Goal: Information Seeking & Learning: Learn about a topic

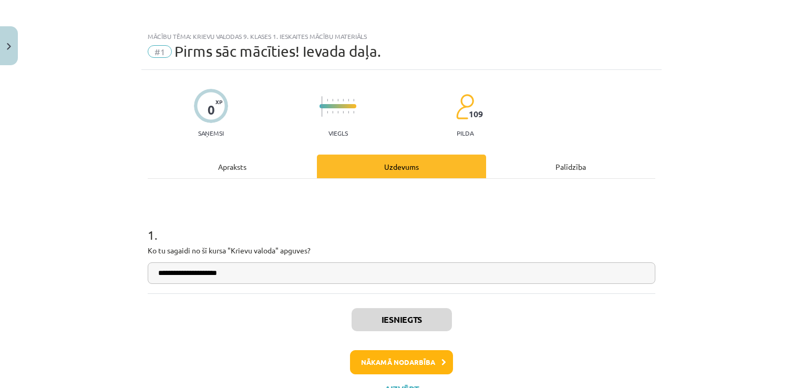
scroll to position [11, 0]
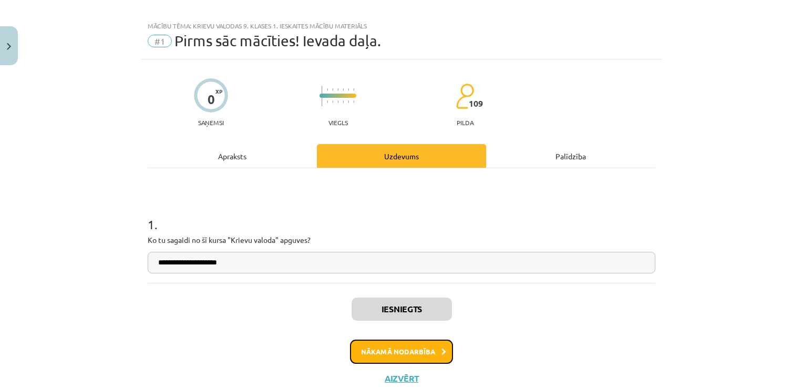
click at [413, 345] on button "Nākamā nodarbība" at bounding box center [401, 352] width 103 height 24
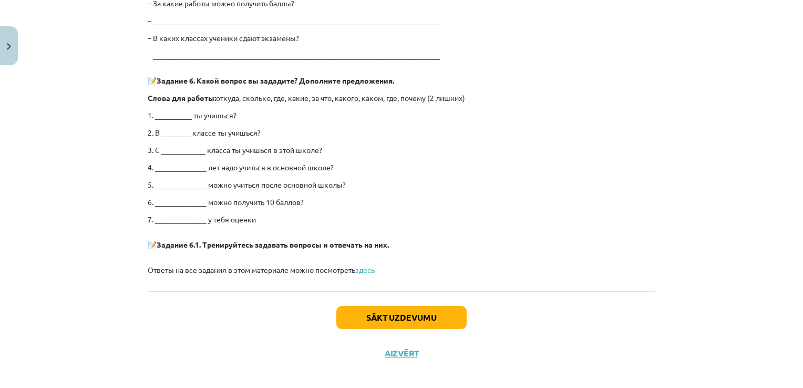
scroll to position [2040, 0]
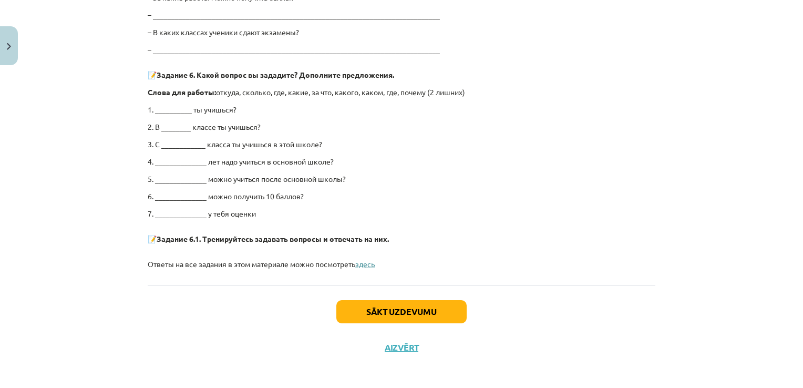
click at [365, 263] on link "здесь" at bounding box center [364, 263] width 19 height 9
click at [439, 310] on button "Sākt uzdevumu" at bounding box center [402, 311] width 130 height 23
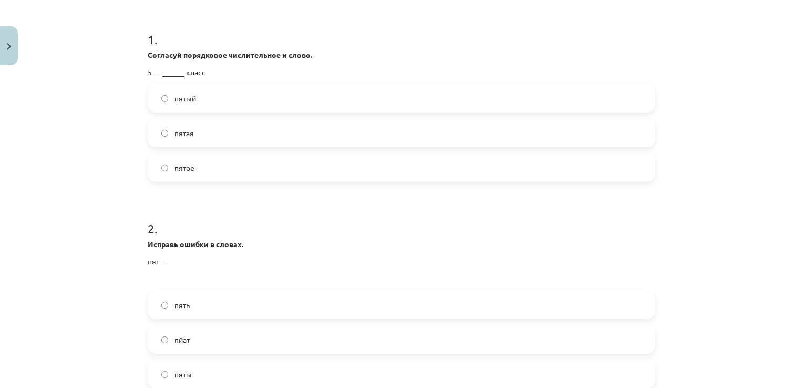
scroll to position [26, 0]
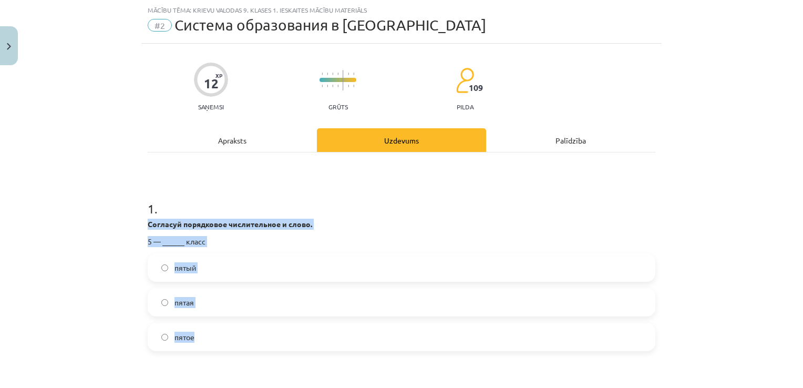
drag, startPoint x: 198, startPoint y: 341, endPoint x: 134, endPoint y: 221, distance: 136.2
click at [134, 221] on div "Mācību tēma: Krievu valodas 9. klases 1. ieskaites mācību materiāls #2 Система …" at bounding box center [401, 194] width 803 height 388
copy div "Согласуй порядковое числительное и слово. 5 — ______ класс пятый пятая пятое"
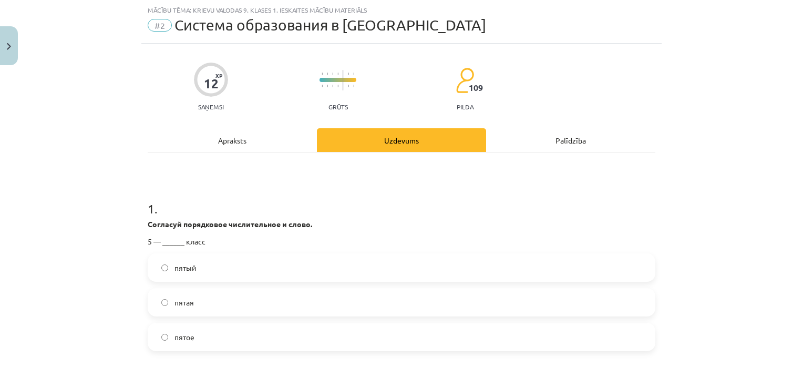
click at [242, 199] on h1 "1 ." at bounding box center [402, 199] width 508 height 33
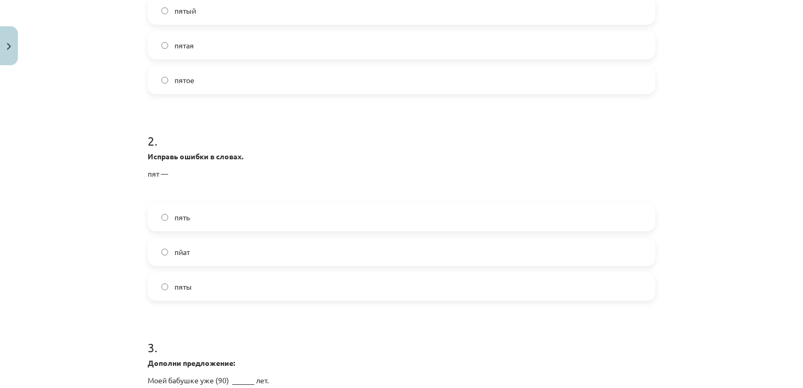
scroll to position [289, 0]
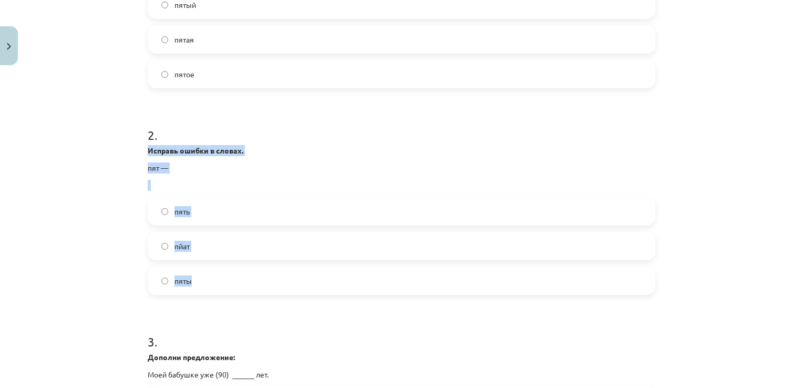
drag, startPoint x: 211, startPoint y: 283, endPoint x: 130, endPoint y: 144, distance: 160.9
click at [130, 144] on div "Mācību tēma: Krievu valodas 9. klases 1. ieskaites mācību materiāls #2 Система …" at bounding box center [401, 194] width 803 height 388
copy div "Исправь ошибки в словах. пят — пять пйат пяты"
click at [269, 119] on h1 "2 ." at bounding box center [402, 125] width 508 height 33
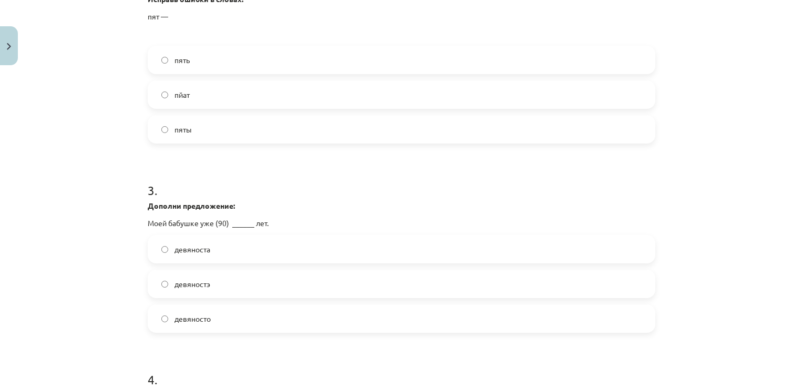
scroll to position [447, 0]
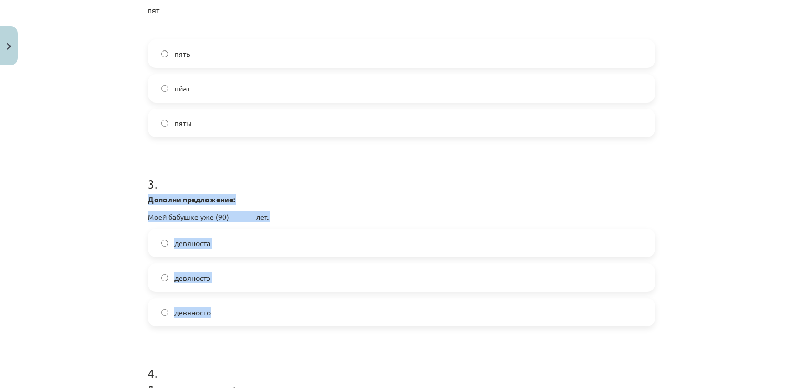
drag, startPoint x: 225, startPoint y: 310, endPoint x: 139, endPoint y: 201, distance: 139.3
click at [141, 201] on div "12 XP Saņemsi Grūts 109 pilda Apraksts Uzdevums Palīdzība 1 . Согласуй порядков…" at bounding box center [401, 117] width 521 height 989
copy div "Дополни предложение: Моей бабушке уже (90) ______ лет. девяноста девяностэ девя…"
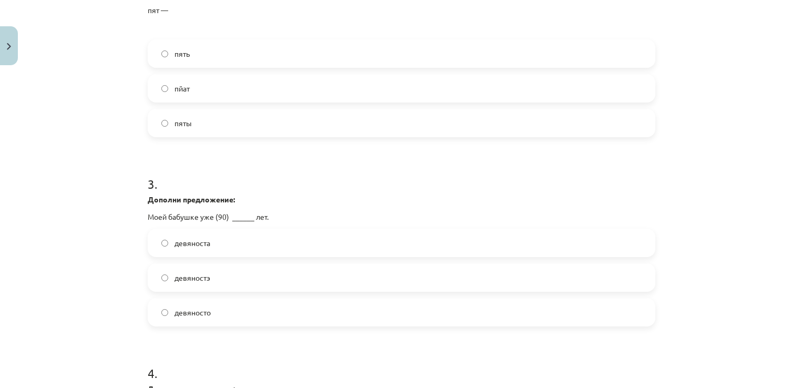
click at [233, 163] on h1 "3 ." at bounding box center [402, 174] width 508 height 33
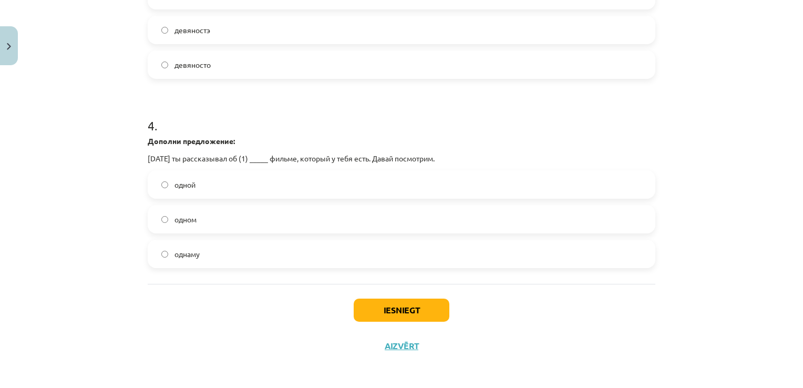
scroll to position [696, 0]
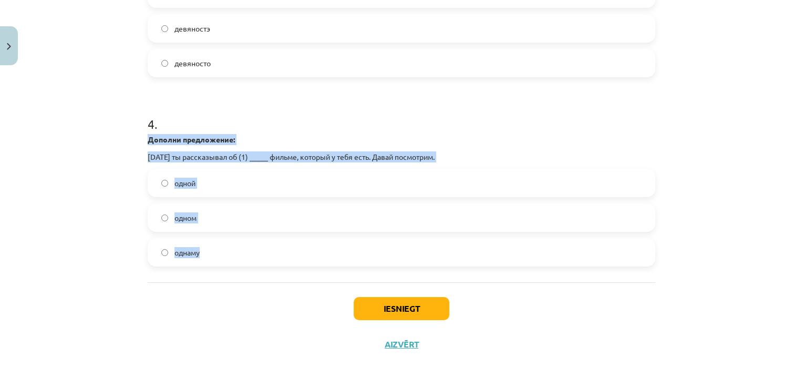
drag, startPoint x: 227, startPoint y: 262, endPoint x: 129, endPoint y: 134, distance: 161.3
click at [129, 134] on div "Mācību tēma: Krievu valodas 9. klases 1. ieskaites mācību materiāls #2 Система …" at bounding box center [401, 194] width 803 height 388
copy div "Дополни предложение: Вчера ты рассказывал об (1) _____ фильме, который у тебя е…"
click at [111, 256] on div "Mācību tēma: Krievu valodas 9. klases 1. ieskaites mācību materiāls #2 Система …" at bounding box center [401, 194] width 803 height 388
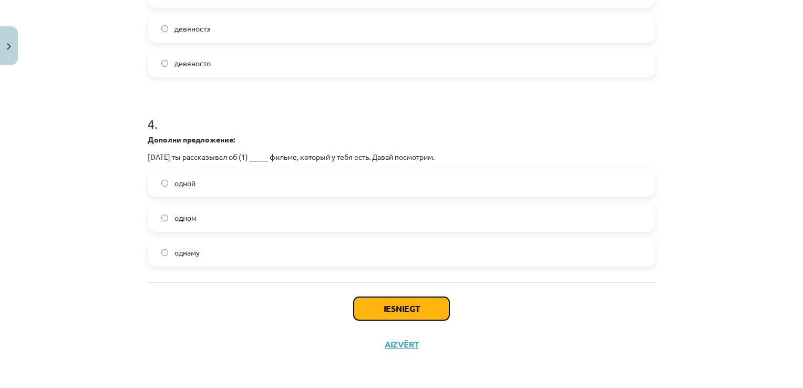
click at [414, 311] on button "Iesniegt" at bounding box center [402, 308] width 96 height 23
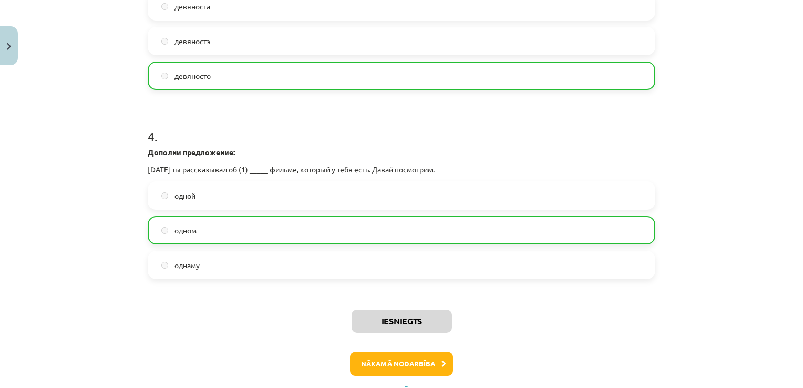
scroll to position [729, 0]
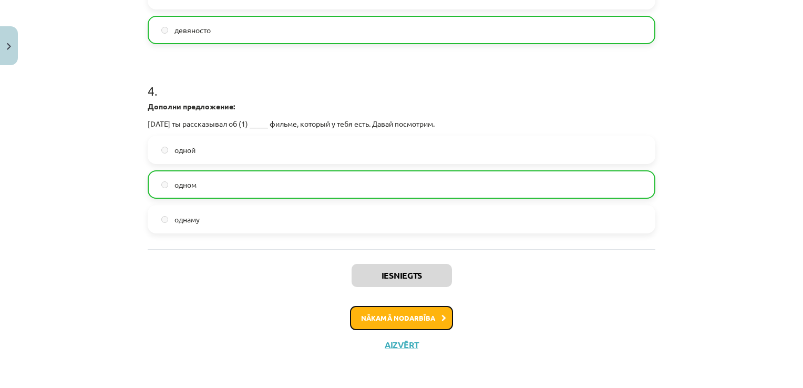
click at [403, 325] on button "Nākamā nodarbība" at bounding box center [401, 318] width 103 height 24
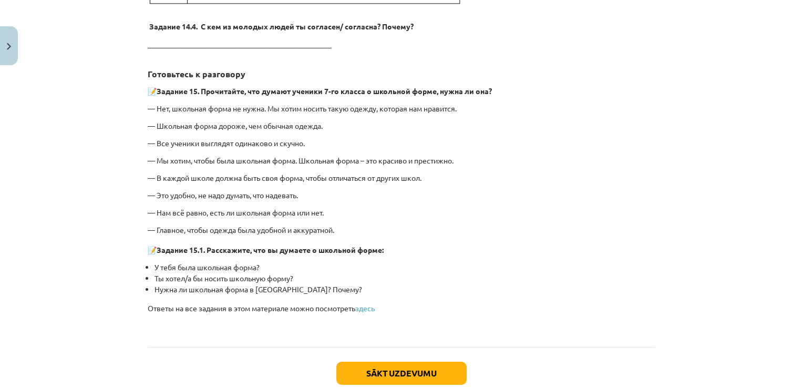
scroll to position [2445, 0]
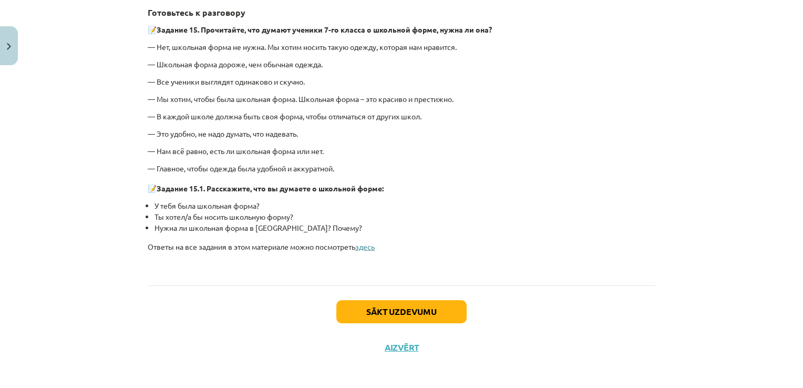
click at [366, 242] on link "здесь" at bounding box center [364, 246] width 19 height 9
click at [416, 312] on button "Sākt uzdevumu" at bounding box center [402, 311] width 130 height 23
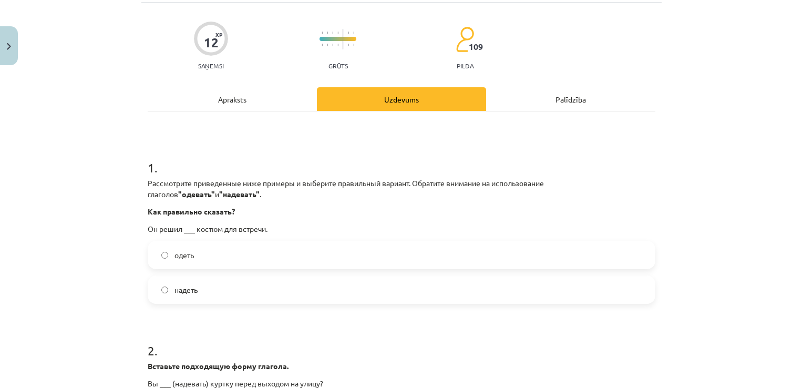
scroll to position [79, 0]
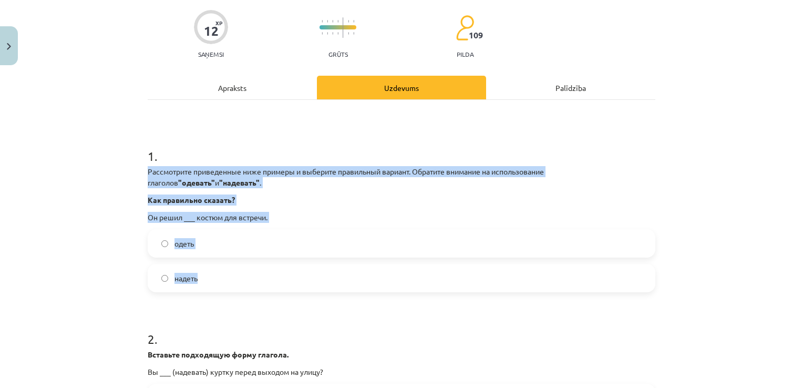
drag, startPoint x: 202, startPoint y: 278, endPoint x: 128, endPoint y: 173, distance: 127.9
click at [128, 173] on div "Mācību tēma: Krievu valodas 9. klases 1. ieskaites mācību materiāls #3 Нужна ли…" at bounding box center [401, 194] width 803 height 388
copy div "Рассмотрите приведенные ниже примеры и выберите правильный вариант. Обратите вн…"
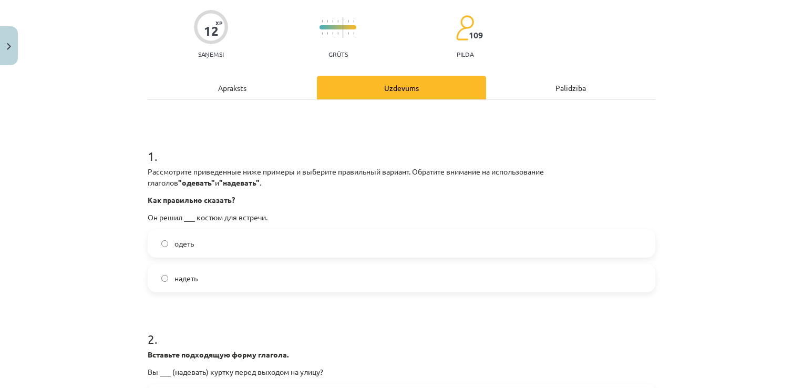
click at [170, 288] on label "надеть" at bounding box center [402, 278] width 506 height 26
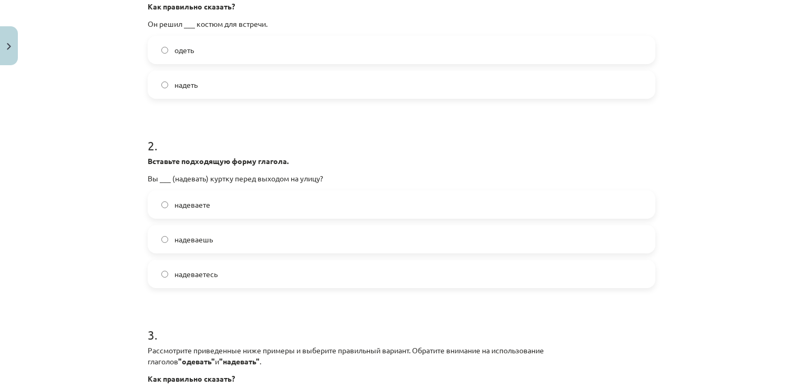
scroll to position [289, 0]
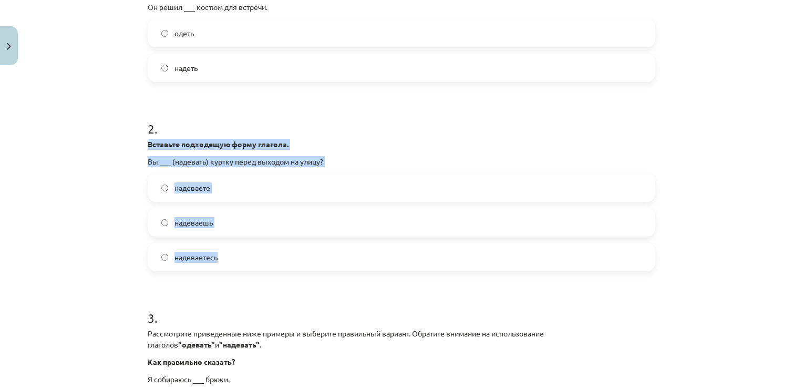
drag, startPoint x: 225, startPoint y: 260, endPoint x: 128, endPoint y: 142, distance: 152.4
click at [128, 142] on div "Mācību tēma: Krievu valodas 9. klases 1. ieskaites mācību materiāls #3 Нужна ли…" at bounding box center [401, 194] width 803 height 388
copy div "Вставьте подходящую форму глагола. Вы ___ (надевать) куртку перед выходом на ул…"
click at [248, 113] on h1 "2 ." at bounding box center [402, 119] width 508 height 33
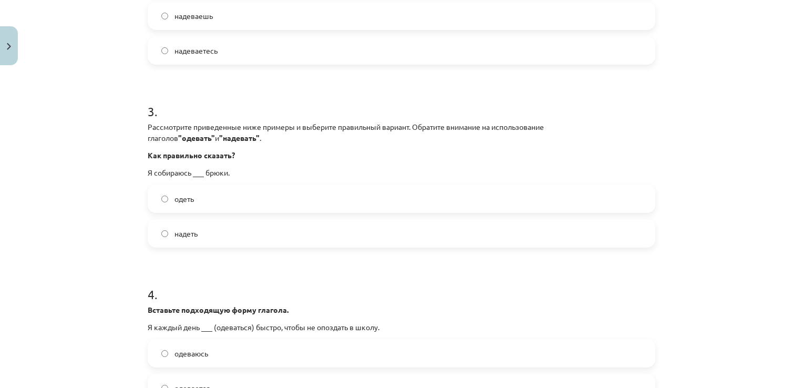
scroll to position [500, 0]
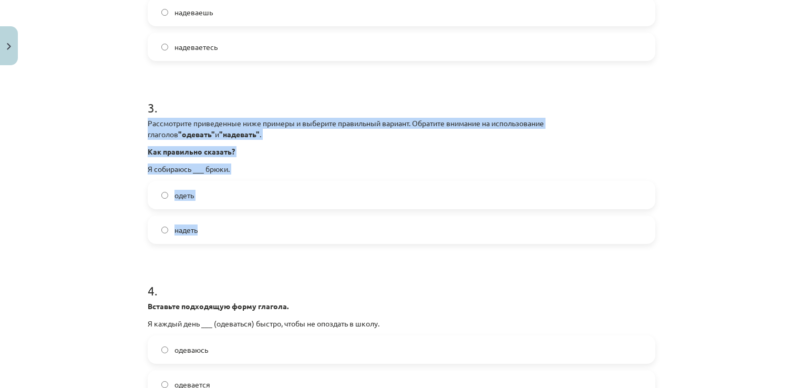
drag, startPoint x: 213, startPoint y: 229, endPoint x: 129, endPoint y: 124, distance: 134.3
click at [129, 124] on div "Mācību tēma: Krievu valodas 9. klases 1. ieskaites mācību materiāls #3 Нужна ли…" at bounding box center [401, 194] width 803 height 388
copy div "Рассмотрите приведенные ниже примеры и выберите правильный вариант. Обратите вн…"
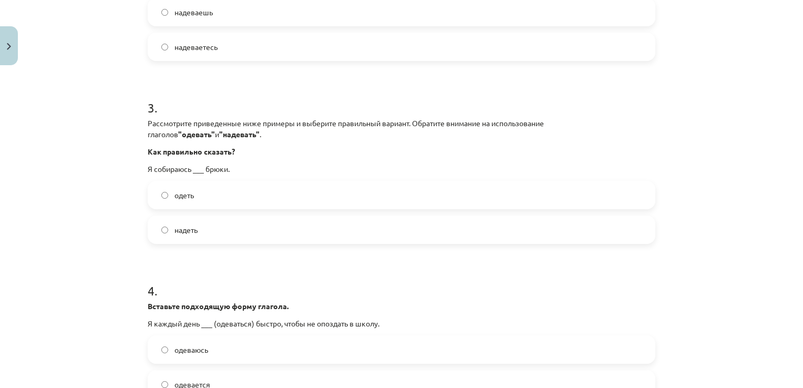
click at [231, 89] on h1 "3 ." at bounding box center [402, 98] width 508 height 33
click at [158, 236] on label "надеть" at bounding box center [402, 230] width 506 height 26
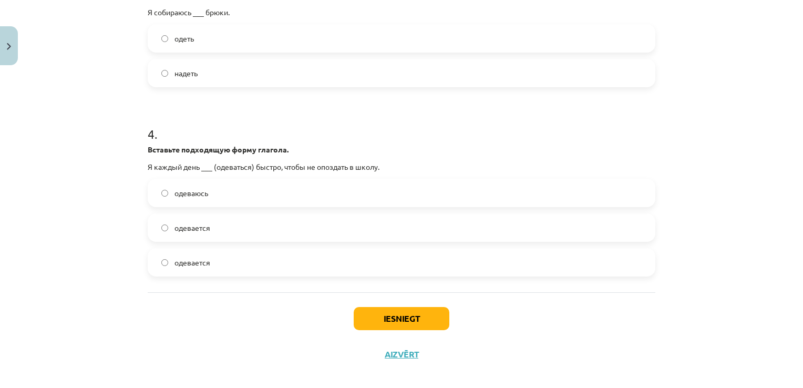
scroll to position [657, 0]
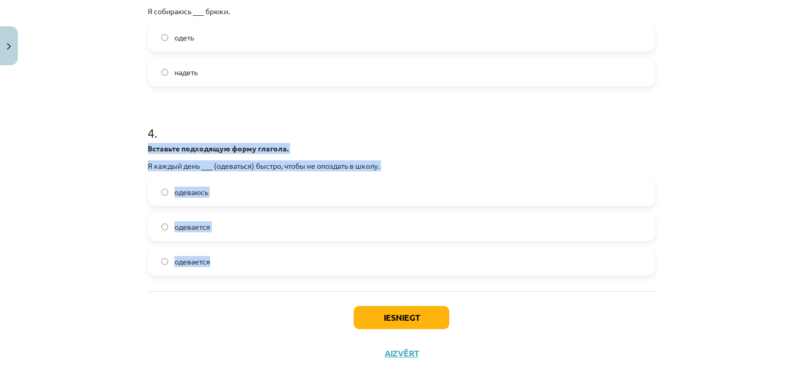
drag, startPoint x: 234, startPoint y: 268, endPoint x: 133, endPoint y: 147, distance: 157.9
click at [133, 147] on div "Mācību tēma: Krievu valodas 9. klases 1. ieskaites mācību materiāls #3 Нужна ли…" at bounding box center [401, 194] width 803 height 388
copy div "Вставьте подходящую форму глагола. Я каждый день ___ (одеваться) быстро, чтобы …"
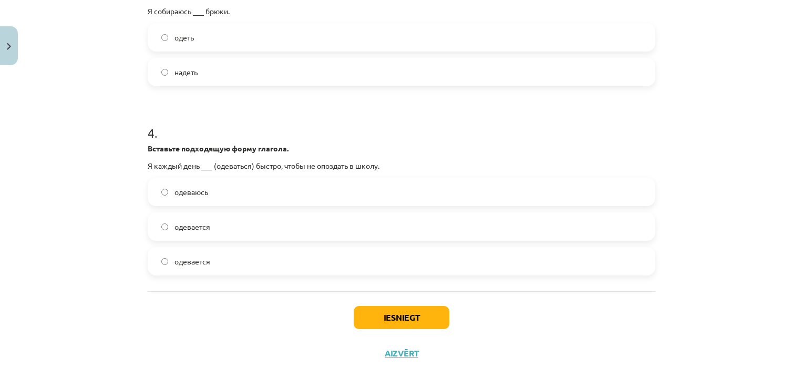
click at [420, 322] on button "Iesniegt" at bounding box center [402, 317] width 96 height 23
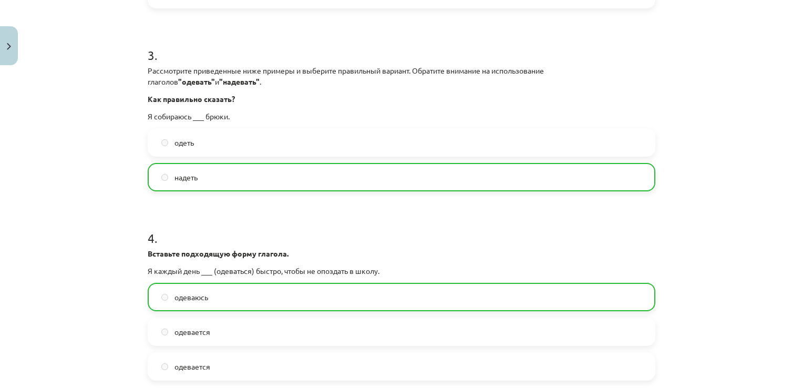
scroll to position [699, 0]
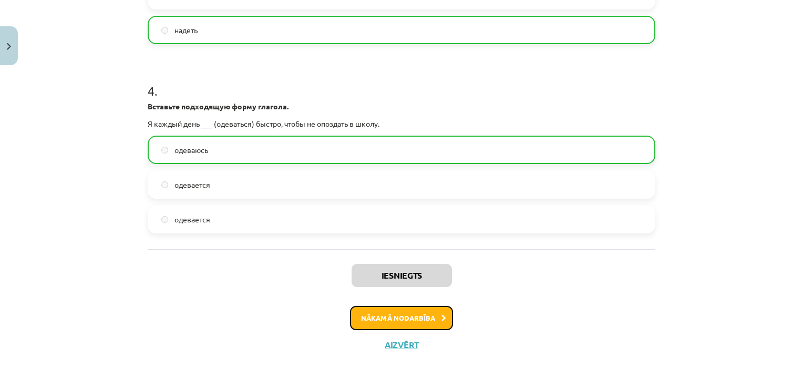
click at [402, 323] on button "Nākamā nodarbība" at bounding box center [401, 318] width 103 height 24
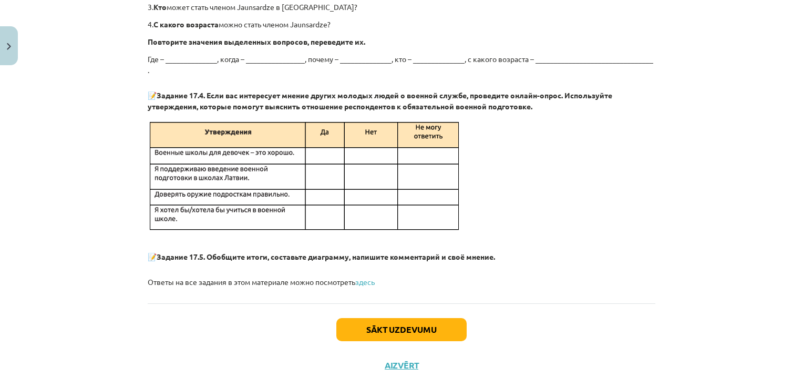
scroll to position [1900, 0]
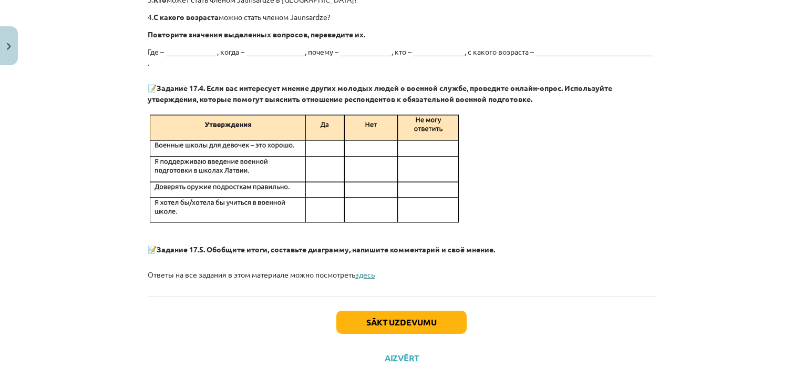
click at [373, 270] on link "здесь" at bounding box center [364, 274] width 19 height 9
click at [399, 311] on button "Sākt uzdevumu" at bounding box center [402, 322] width 130 height 23
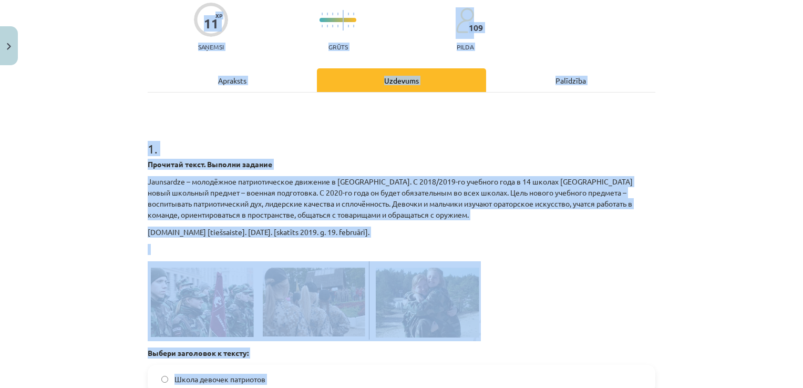
scroll to position [67, 0]
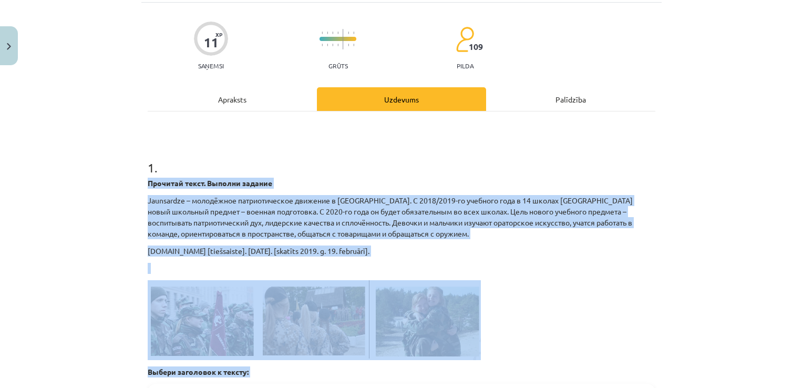
drag, startPoint x: 246, startPoint y: 282, endPoint x: 125, endPoint y: 182, distance: 157.2
click at [125, 182] on div "Mācību tēma: Krievu valodas 9. klases 1. ieskaites mācību materiāls #4 Военное …" at bounding box center [401, 194] width 803 height 388
copy div "Прочитай текст. Выполни задание Jaunsardze – молодёжное патриотическое движение…"
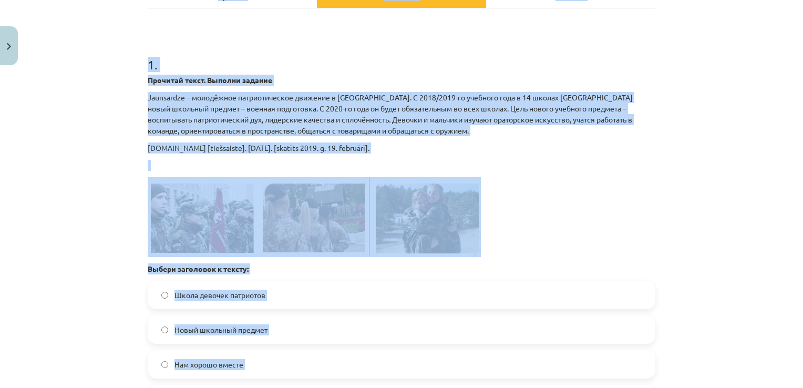
scroll to position [158, 0]
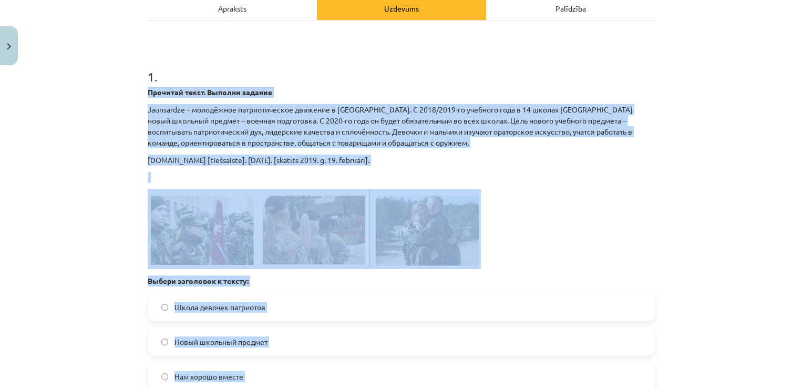
drag, startPoint x: 246, startPoint y: 238, endPoint x: 133, endPoint y: 96, distance: 181.5
click at [133, 96] on div "Mācību tēma: Krievu valodas 9. klases 1. ieskaites mācību materiāls #4 Военное …" at bounding box center [401, 194] width 803 height 388
copy div "Прочитай текст. Выполни задание Jaunsardze – молодёжное патриотическое движение…"
click at [86, 195] on div "Mācību tēma: Krievu valodas 9. klases 1. ieskaites mācību materiāls #4 Военное …" at bounding box center [401, 194] width 803 height 388
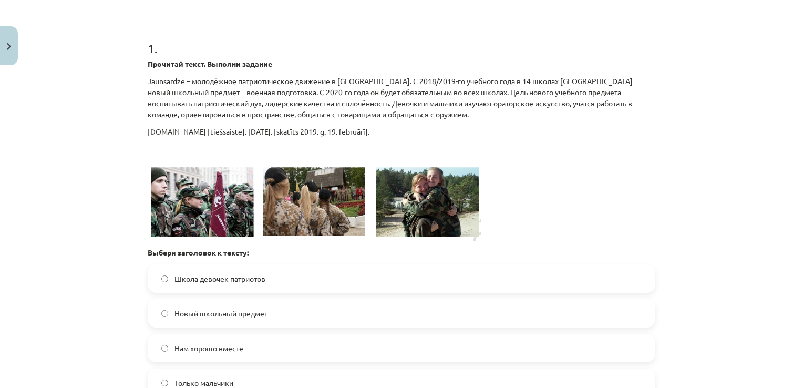
scroll to position [316, 0]
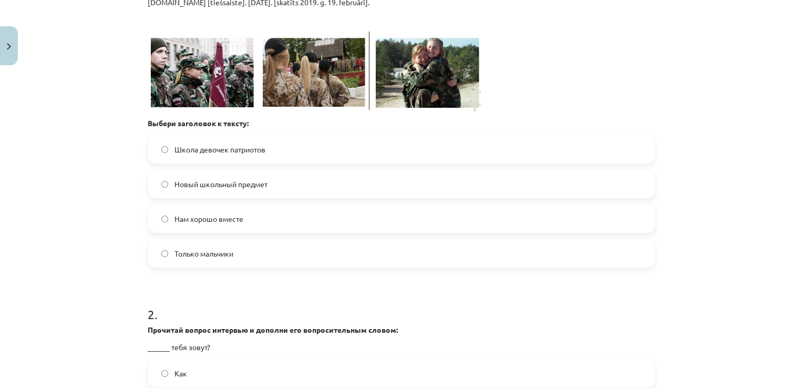
click at [164, 186] on label "Новый школьный предмет" at bounding box center [402, 184] width 506 height 26
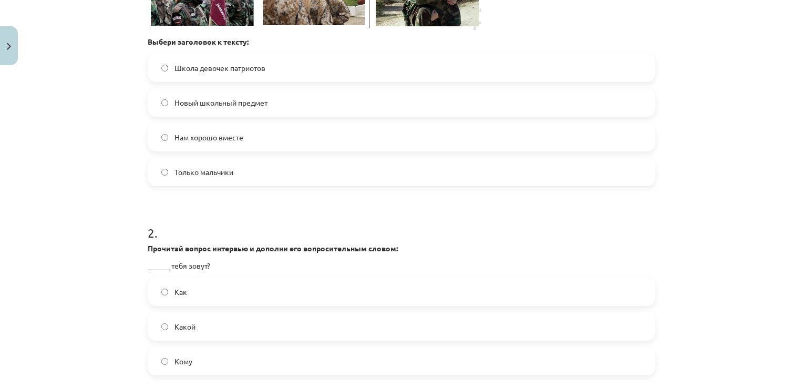
scroll to position [474, 0]
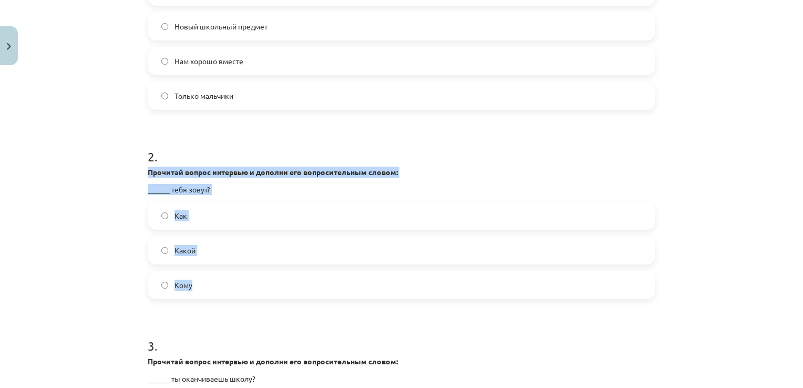
drag, startPoint x: 195, startPoint y: 285, endPoint x: 130, endPoint y: 173, distance: 129.3
click at [130, 173] on div "Mācību tēma: Krievu valodas 9. klases 1. ieskaites mācību materiāls #4 Военное …" at bounding box center [401, 194] width 803 height 388
drag, startPoint x: 130, startPoint y: 173, endPoint x: 124, endPoint y: 195, distance: 22.8
click at [124, 195] on div "Mācību tēma: Krievu valodas 9. klases 1. ieskaites mācību materiāls #4 Военное …" at bounding box center [401, 194] width 803 height 388
click at [125, 195] on div "Mācību tēma: Krievu valodas 9. klases 1. ieskaites mācību materiāls #4 Военное …" at bounding box center [401, 194] width 803 height 388
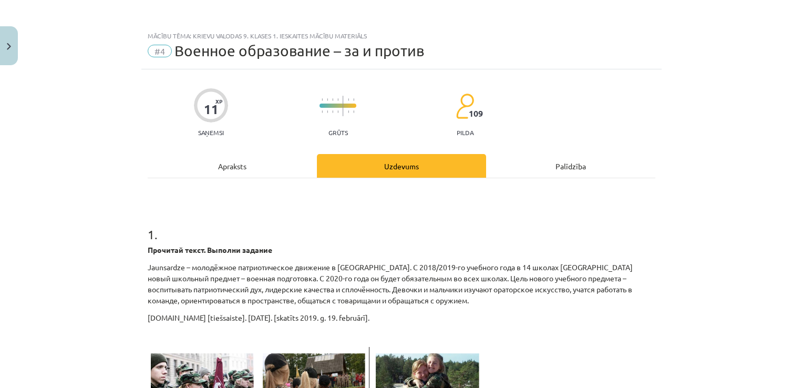
scroll to position [0, 0]
click at [224, 169] on div "Apraksts" at bounding box center [232, 167] width 169 height 24
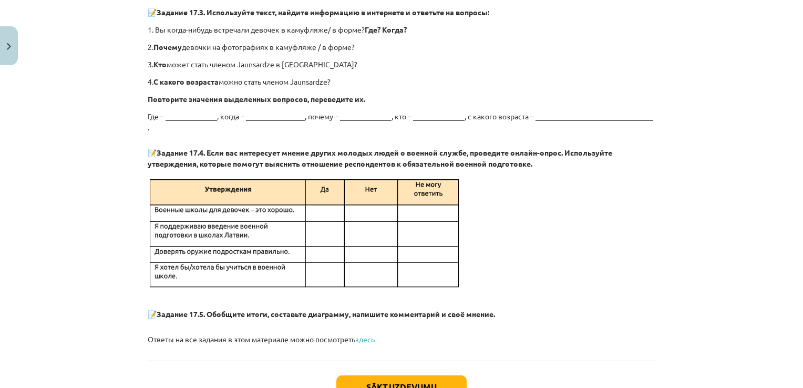
scroll to position [1900, 0]
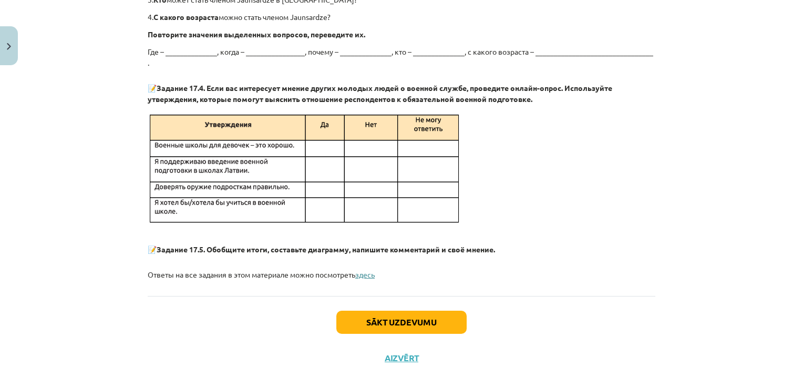
click at [366, 270] on link "здесь" at bounding box center [364, 274] width 19 height 9
click at [406, 311] on button "Sākt uzdevumu" at bounding box center [402, 322] width 130 height 23
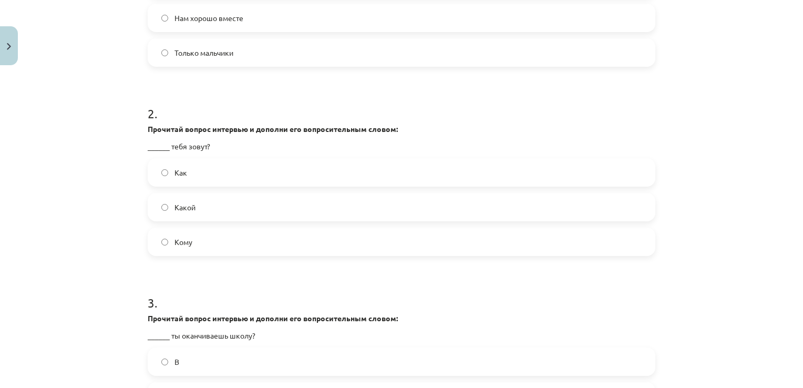
scroll to position [552, 0]
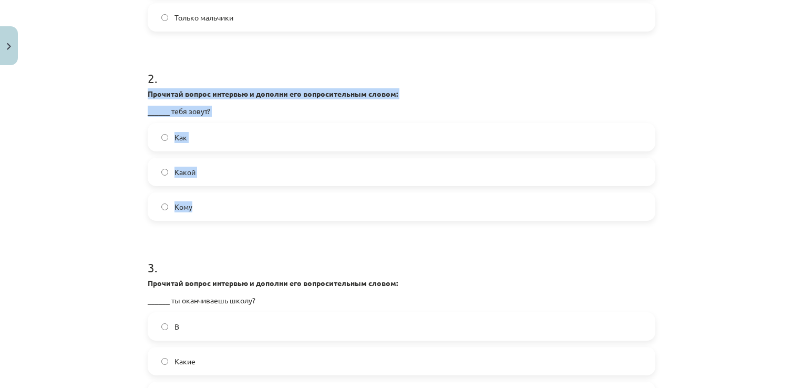
drag, startPoint x: 216, startPoint y: 213, endPoint x: 117, endPoint y: 90, distance: 158.6
click at [117, 90] on div "Mācību tēma: Krievu valodas 9. klases 1. ieskaites mācību materiāls #4 Военное …" at bounding box center [401, 194] width 803 height 388
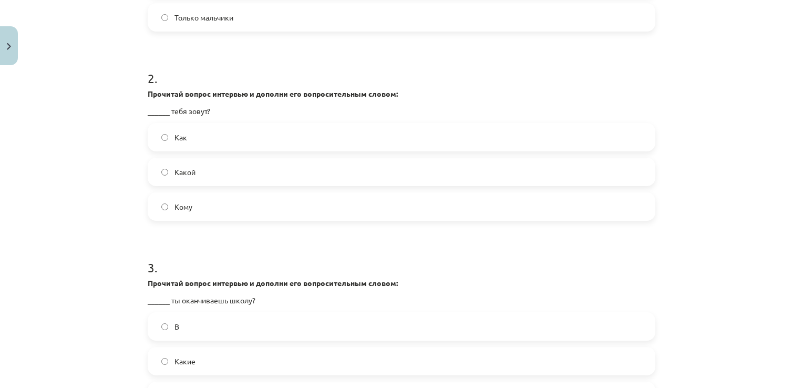
click at [238, 40] on form "1 . Прочитай текст. Выполни задание Jaunsardze – молодёжное патриотическое движ…" at bounding box center [402, 128] width 508 height 942
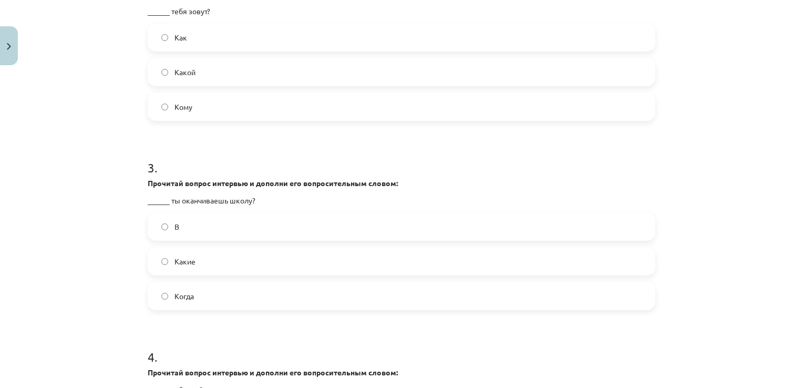
scroll to position [710, 0]
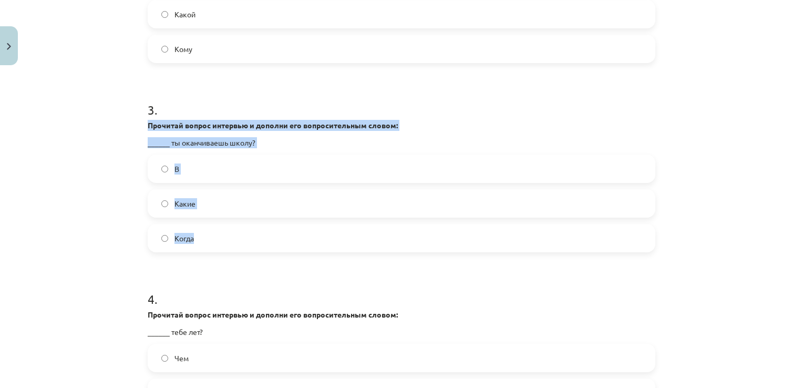
drag, startPoint x: 211, startPoint y: 247, endPoint x: 133, endPoint y: 128, distance: 142.2
click at [133, 128] on div "Mācību tēma: Krievu valodas 9. klases 1. ieskaites mācību materiāls #4 Военное …" at bounding box center [401, 194] width 803 height 388
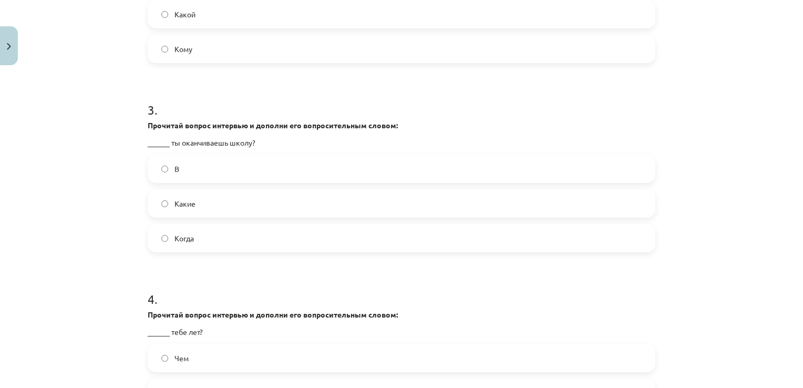
click at [223, 87] on h1 "3 ." at bounding box center [402, 100] width 508 height 33
click at [166, 243] on label "Когда" at bounding box center [402, 238] width 506 height 26
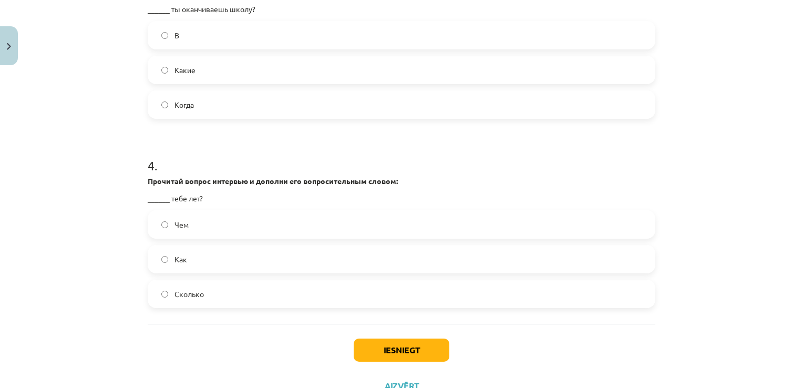
scroll to position [885, 0]
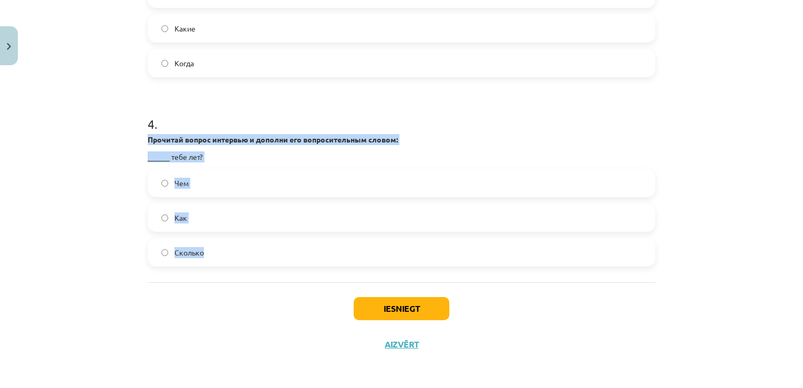
drag, startPoint x: 237, startPoint y: 264, endPoint x: 130, endPoint y: 137, distance: 166.1
click at [130, 137] on div "Mācību tēma: Krievu valodas 9. klases 1. ieskaites mācību materiāls #4 Военное …" at bounding box center [401, 194] width 803 height 388
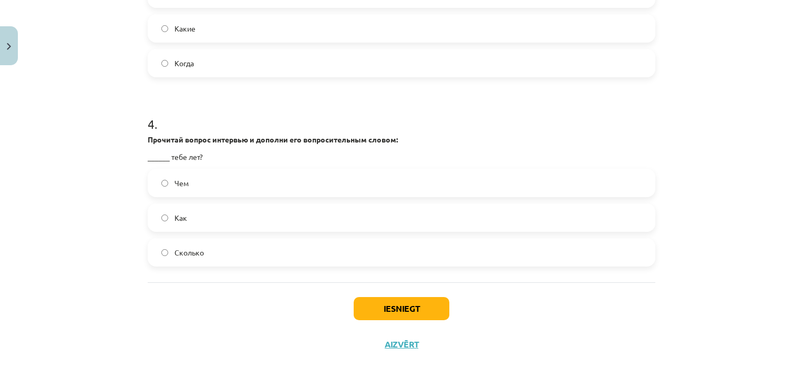
click at [246, 110] on h1 "4 ." at bounding box center [402, 114] width 508 height 33
click at [424, 312] on button "Iesniegt" at bounding box center [402, 308] width 96 height 23
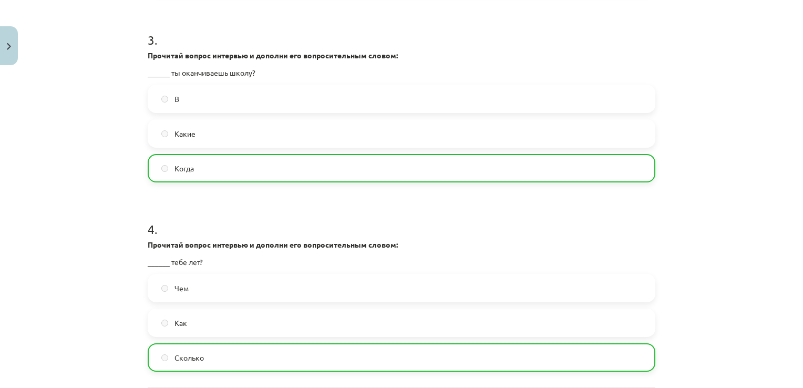
scroll to position [918, 0]
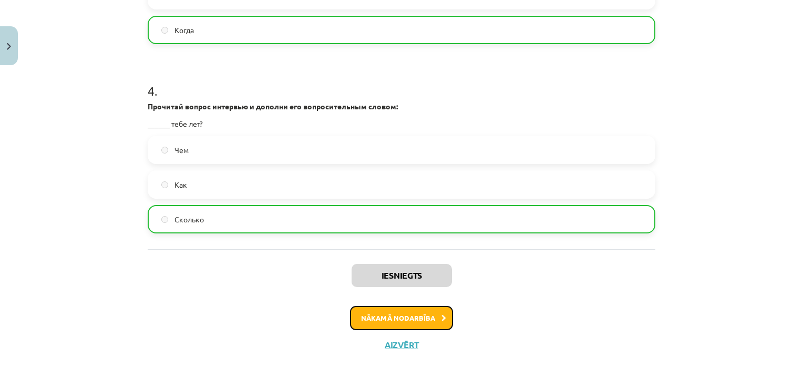
click at [411, 317] on button "Nākamā nodarbība" at bounding box center [401, 318] width 103 height 24
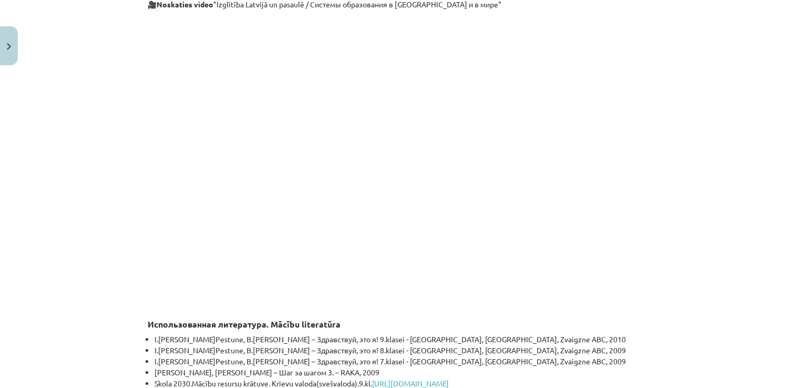
scroll to position [2960, 0]
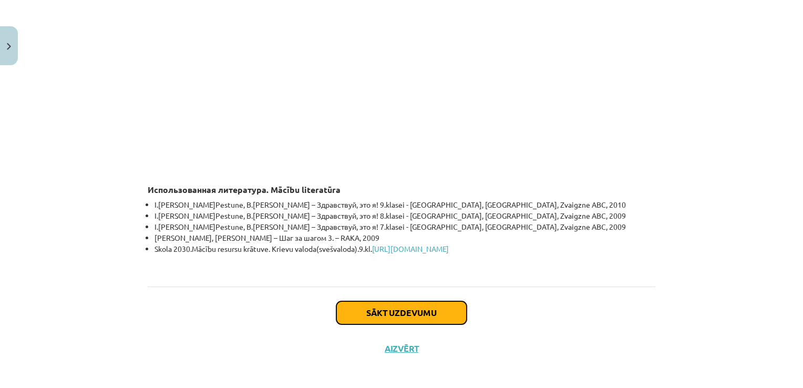
click at [412, 316] on button "Sākt uzdevumu" at bounding box center [402, 312] width 130 height 23
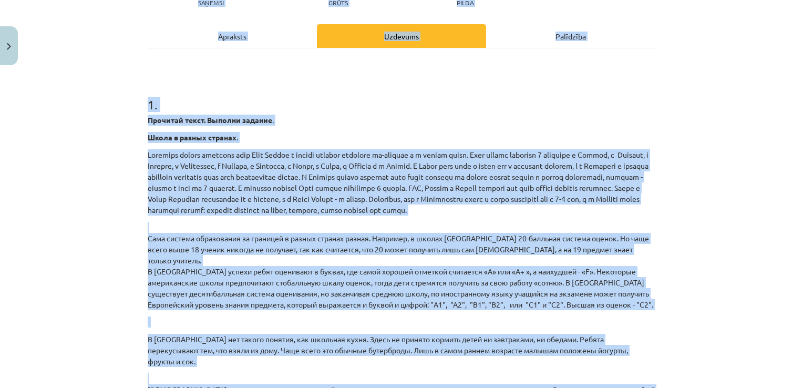
scroll to position [115, 0]
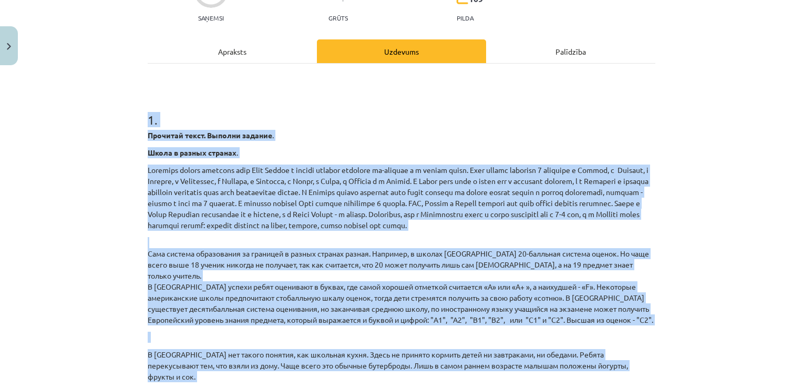
drag, startPoint x: 330, startPoint y: 350, endPoint x: 124, endPoint y: 125, distance: 305.2
click at [124, 125] on div "Mācību tēma: Krievu valodas 9. klases 1. ieskaites mācību materiāls #5 Программ…" at bounding box center [401, 194] width 803 height 388
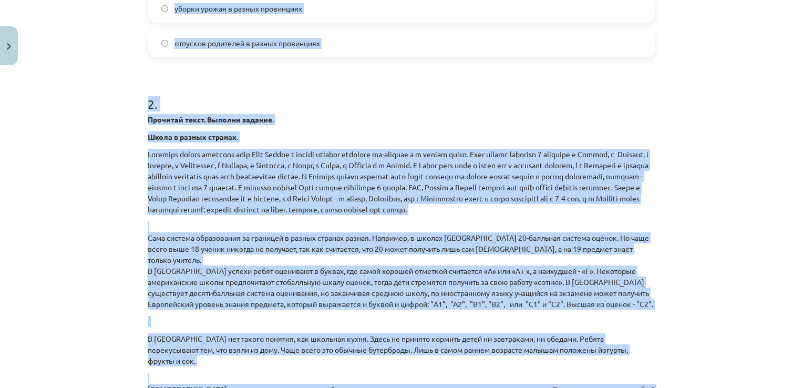
scroll to position [907, 0]
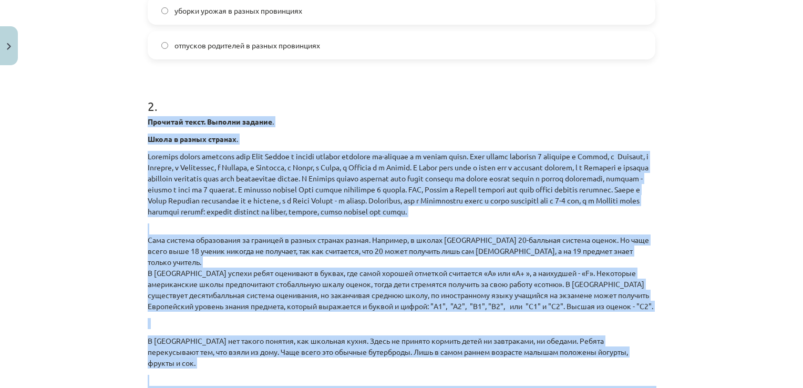
drag, startPoint x: 219, startPoint y: 283, endPoint x: 134, endPoint y: 121, distance: 183.2
click at [134, 121] on div "Mācību tēma: Krievu valodas 9. klases 1. ieskaites mācību materiāls #5 Программ…" at bounding box center [401, 194] width 803 height 388
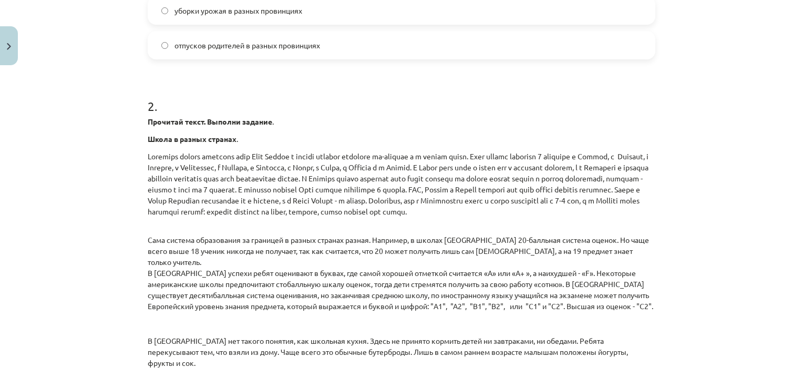
click at [196, 96] on h1 "2 ." at bounding box center [402, 96] width 508 height 33
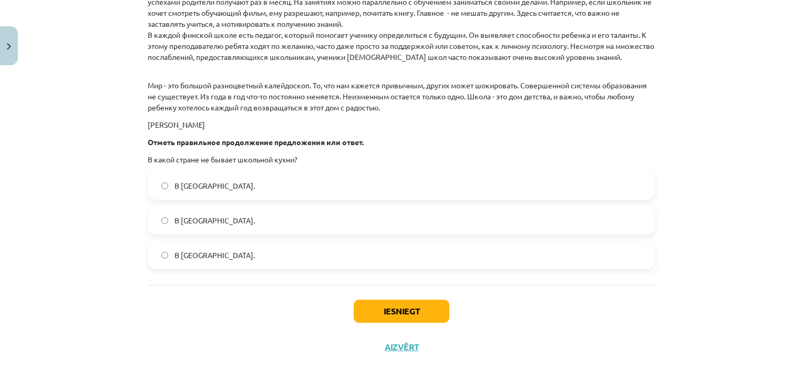
scroll to position [1512, 0]
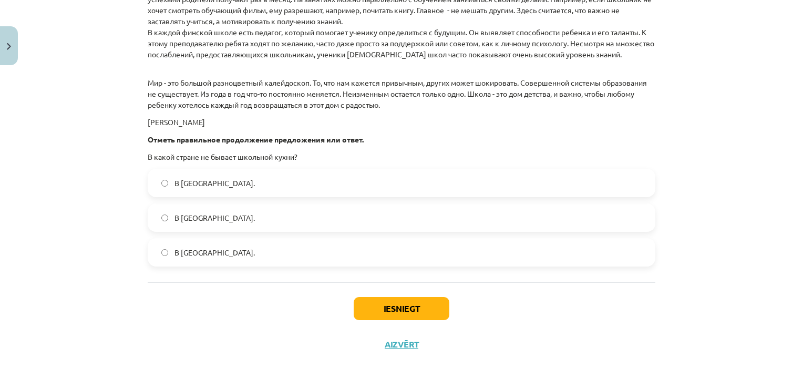
click at [166, 185] on label "В Норвегии." at bounding box center [402, 183] width 506 height 26
click at [393, 308] on button "Iesniegt" at bounding box center [402, 308] width 96 height 23
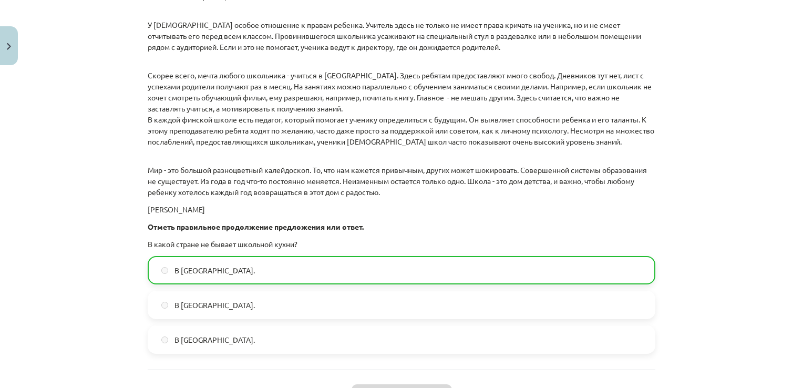
scroll to position [1545, 0]
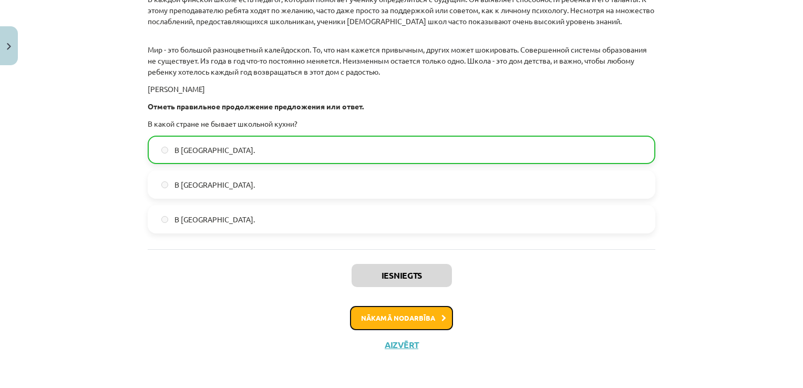
click at [404, 317] on button "Nākamā nodarbība" at bounding box center [401, 318] width 103 height 24
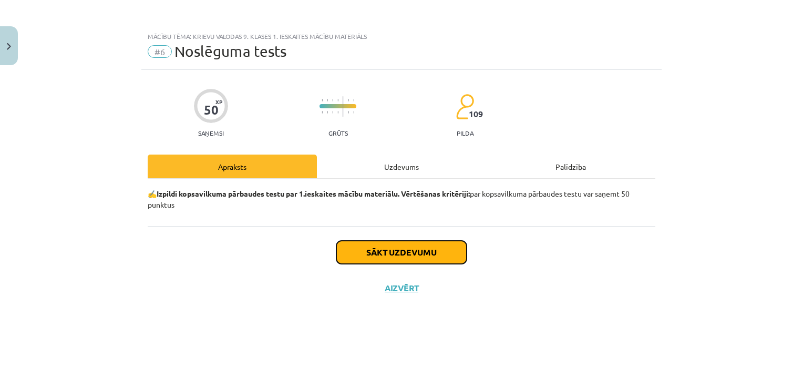
click at [419, 252] on button "Sākt uzdevumu" at bounding box center [402, 252] width 130 height 23
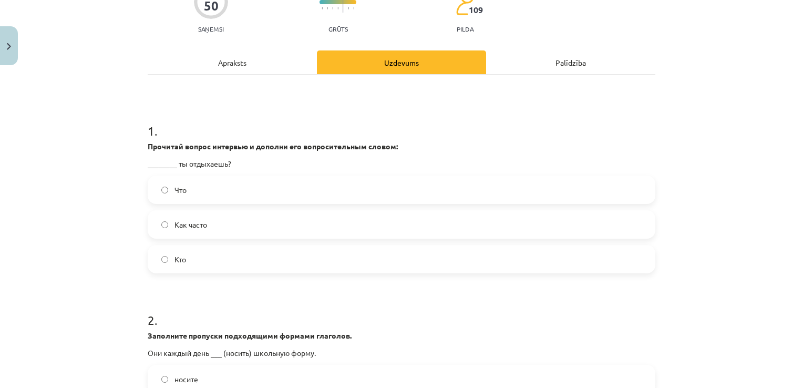
scroll to position [105, 0]
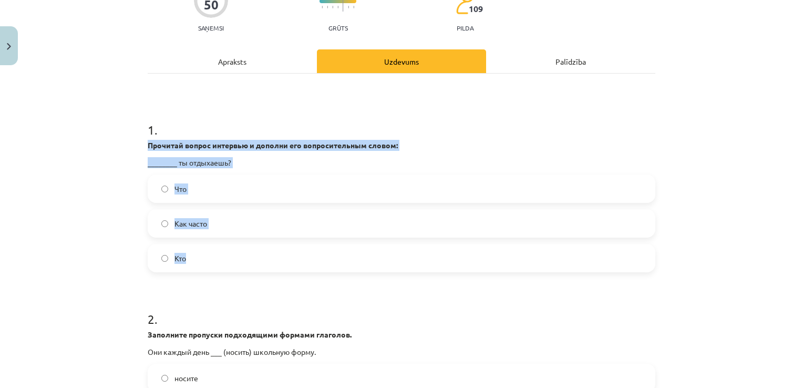
drag, startPoint x: 206, startPoint y: 263, endPoint x: 140, endPoint y: 147, distance: 133.5
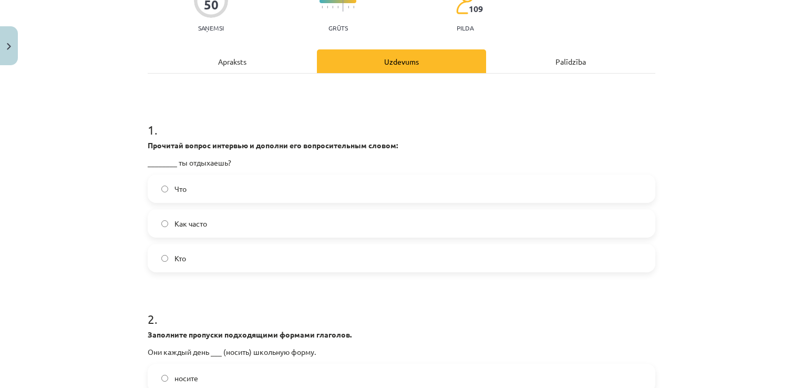
click at [162, 230] on label "Как часто" at bounding box center [402, 223] width 506 height 26
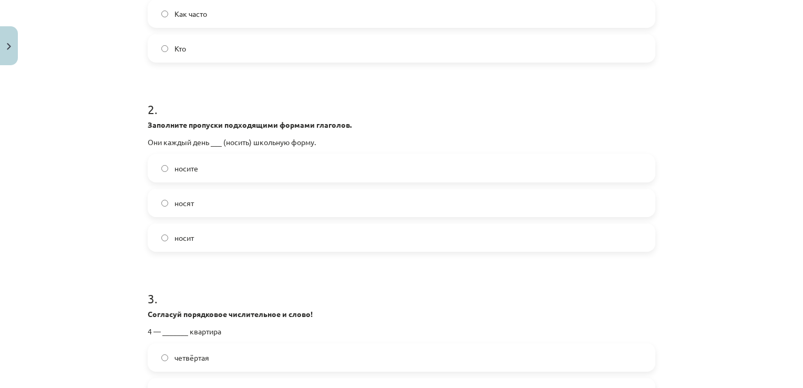
scroll to position [315, 0]
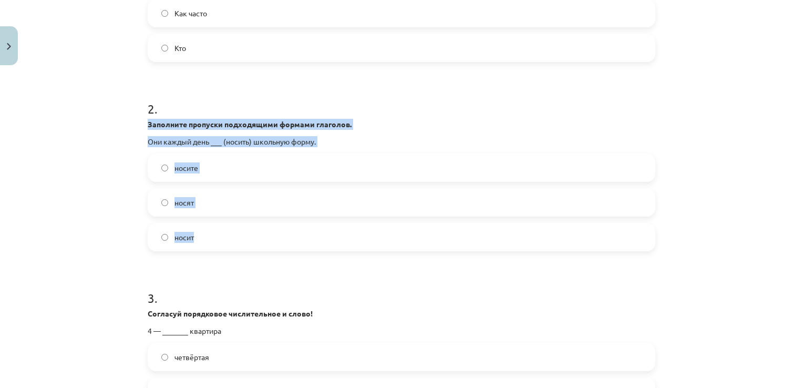
drag, startPoint x: 201, startPoint y: 242, endPoint x: 139, endPoint y: 129, distance: 128.5
click at [109, 202] on div "Mācību tēma: Krievu valodas 9. klases 1. ieskaites mācību materiāls #6 Noslēgum…" at bounding box center [401, 194] width 803 height 388
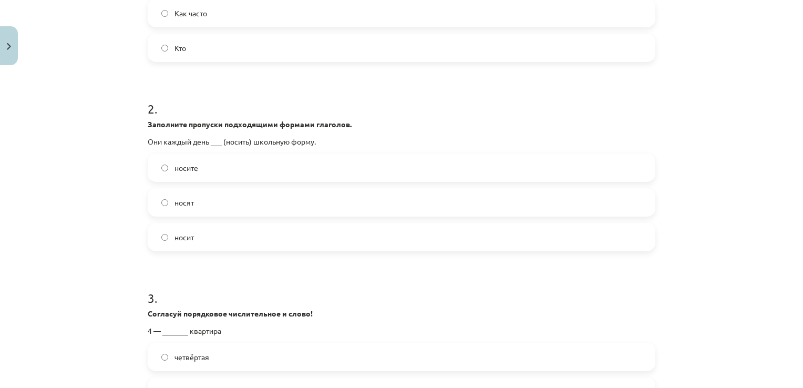
click at [168, 202] on label "носят" at bounding box center [402, 202] width 506 height 26
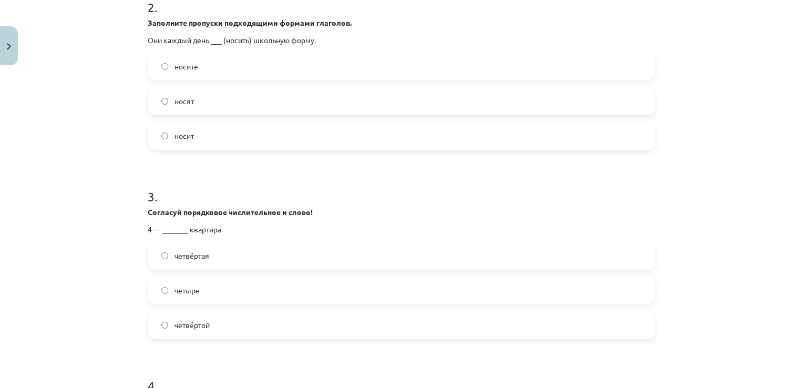
scroll to position [526, 0]
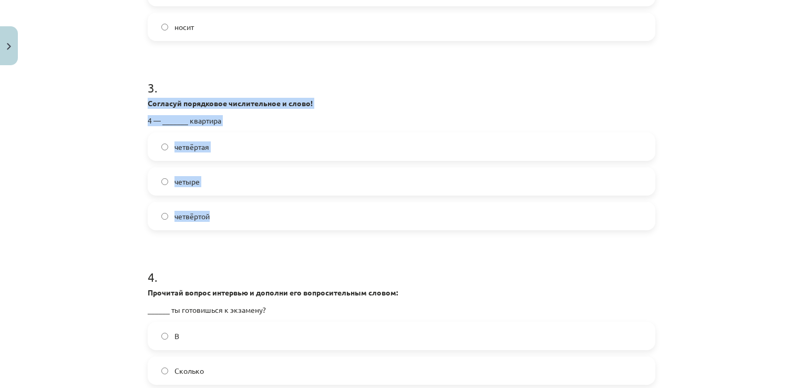
drag, startPoint x: 223, startPoint y: 218, endPoint x: 125, endPoint y: 98, distance: 155.1
click at [125, 98] on div "Mācību tēma: Krievu valodas 9. klases 1. ieskaites mācību materiāls #6 Noslēgum…" at bounding box center [401, 194] width 803 height 388
click at [84, 161] on div "Mācību tēma: Krievu valodas 9. klases 1. ieskaites mācību materiāls #6 Noslēgum…" at bounding box center [401, 194] width 803 height 388
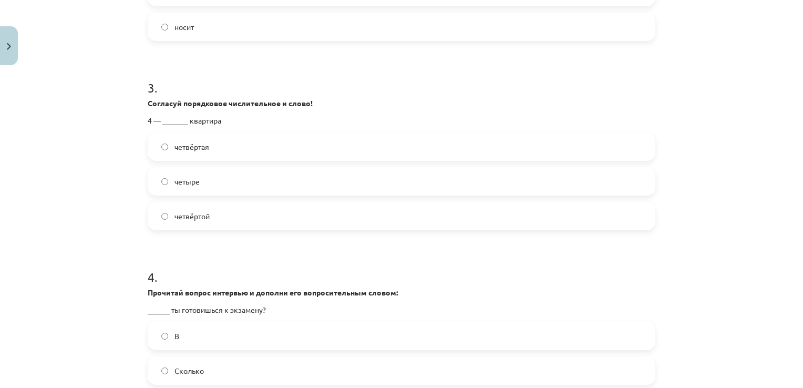
click at [164, 153] on label "четвёртая" at bounding box center [402, 147] width 506 height 26
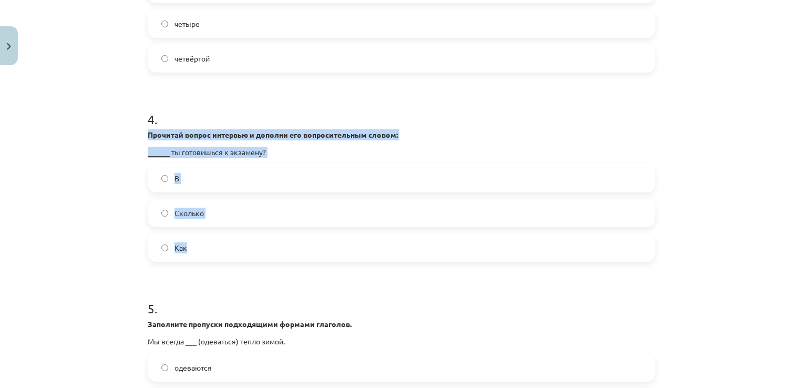
drag, startPoint x: 194, startPoint y: 247, endPoint x: 135, endPoint y: 136, distance: 124.9
click at [135, 136] on div "Mācību tēma: Krievu valodas 9. klases 1. ieskaites mācību materiāls #6 Noslēgum…" at bounding box center [401, 194] width 803 height 388
click at [194, 103] on h1 "4 ." at bounding box center [402, 110] width 508 height 33
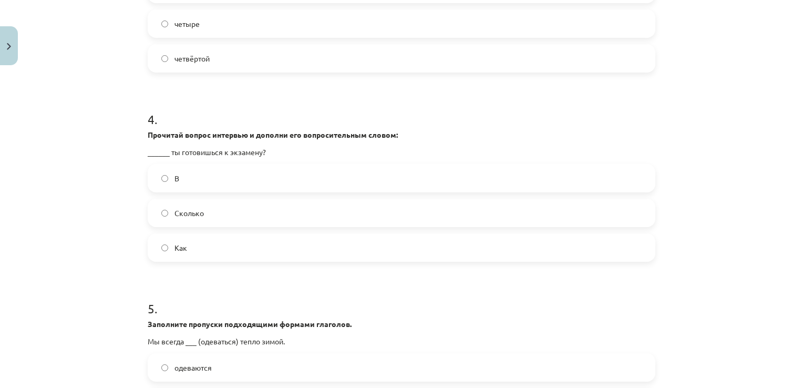
click at [159, 252] on label "Как" at bounding box center [402, 248] width 506 height 26
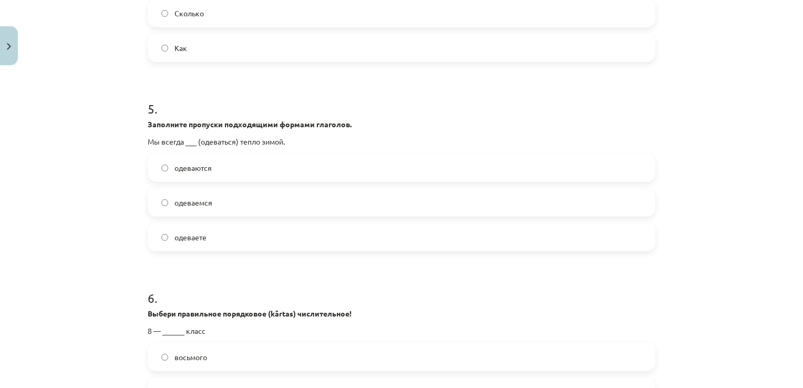
scroll to position [894, 0]
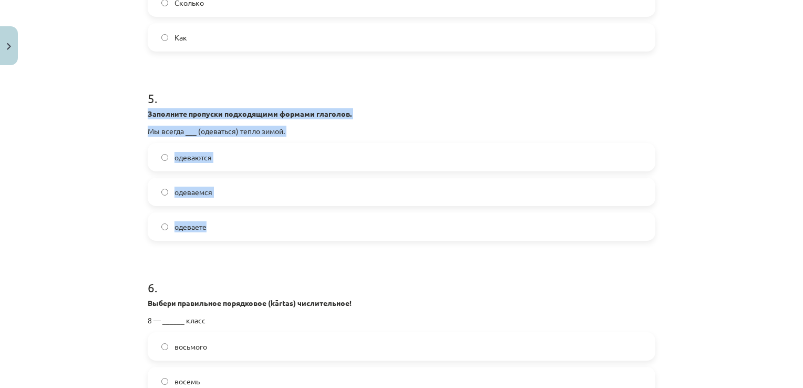
drag, startPoint x: 232, startPoint y: 222, endPoint x: 133, endPoint y: 111, distance: 148.9
click at [133, 111] on div "Mācību tēma: Krievu valodas 9. klases 1. ieskaites mācību materiāls #6 Noslēgum…" at bounding box center [401, 194] width 803 height 388
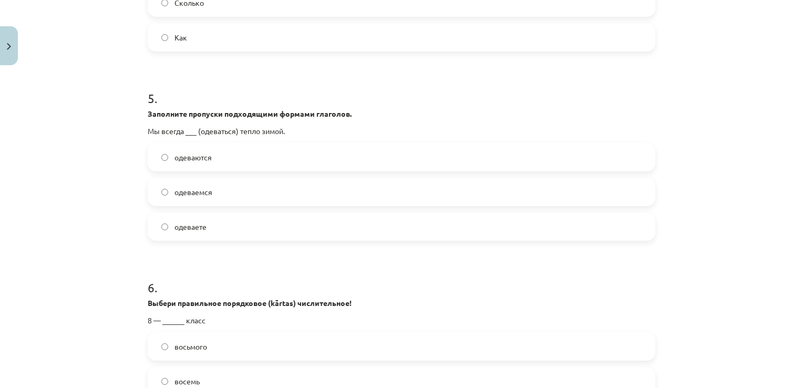
click at [233, 83] on h1 "5 ." at bounding box center [402, 89] width 508 height 33
click at [175, 191] on span "одеваемся" at bounding box center [194, 192] width 38 height 11
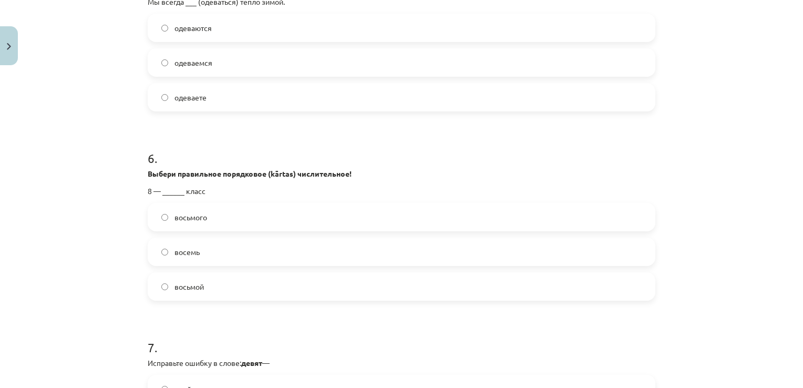
scroll to position [1052, 0]
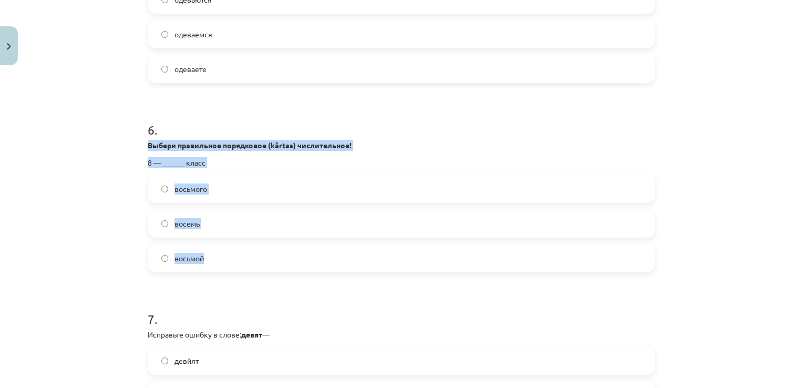
drag, startPoint x: 225, startPoint y: 264, endPoint x: 141, endPoint y: 143, distance: 147.3
click at [141, 143] on div "50 XP Saņemsi Grūts 109 pilda Apraksts Uzdevums Palīdzība 1 . Прочитай вопрос и…" at bounding box center [401, 54] width 521 height 2072
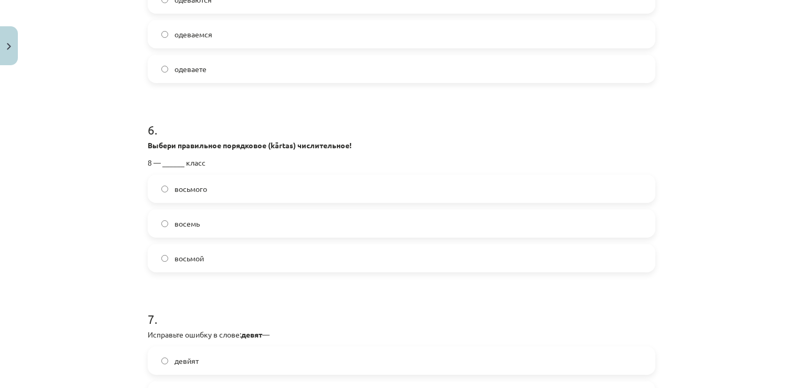
click at [164, 109] on h1 "6 ." at bounding box center [402, 120] width 508 height 33
click at [166, 262] on label "восьмой" at bounding box center [402, 258] width 506 height 26
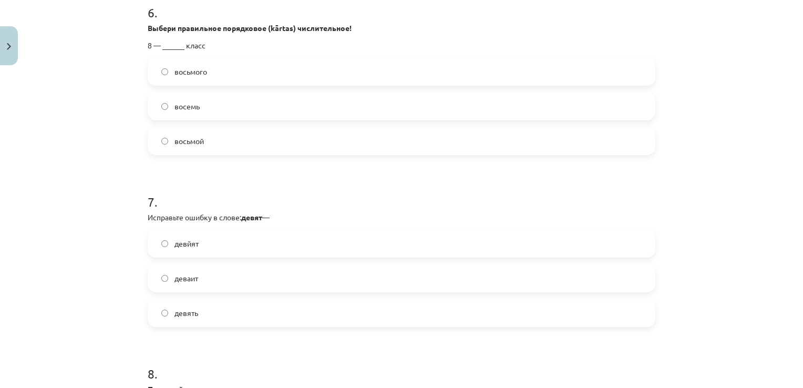
scroll to position [1209, 0]
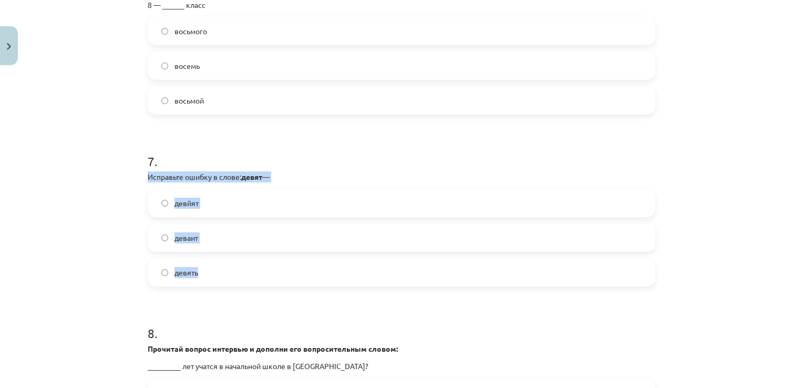
drag, startPoint x: 207, startPoint y: 273, endPoint x: 135, endPoint y: 169, distance: 127.3
click at [135, 169] on div "Mācību tēma: Krievu valodas 9. klases 1. ieskaites mācību materiāls #6 Noslēgum…" at bounding box center [401, 194] width 803 height 388
click at [223, 139] on h1 "7 ." at bounding box center [402, 152] width 508 height 33
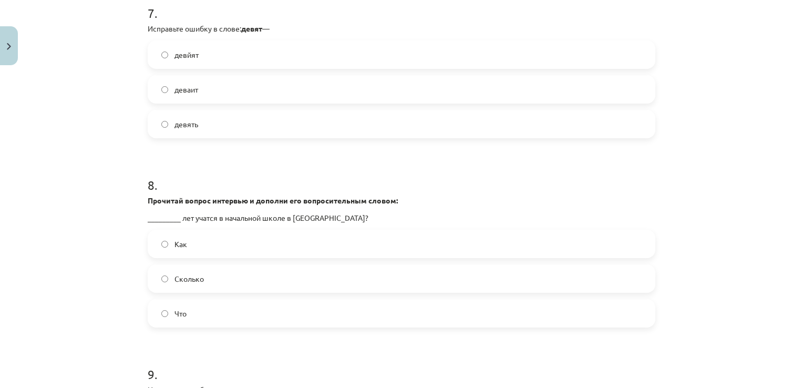
scroll to position [1367, 0]
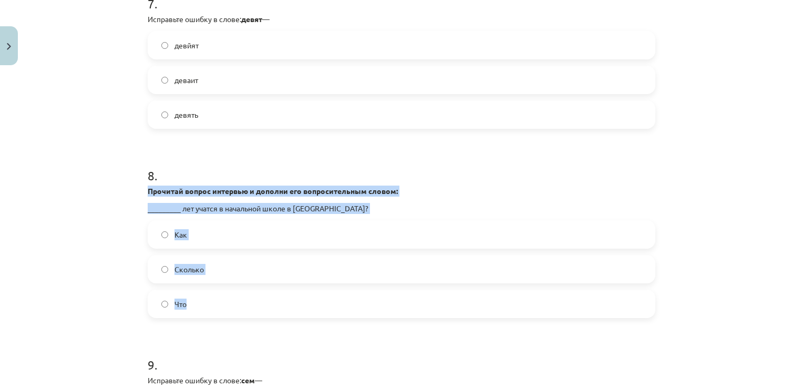
drag, startPoint x: 208, startPoint y: 305, endPoint x: 131, endPoint y: 189, distance: 139.3
click at [131, 189] on div "Mācību tēma: Krievu valodas 9. klases 1. ieskaites mācību materiāls #6 Noslēgum…" at bounding box center [401, 194] width 803 height 388
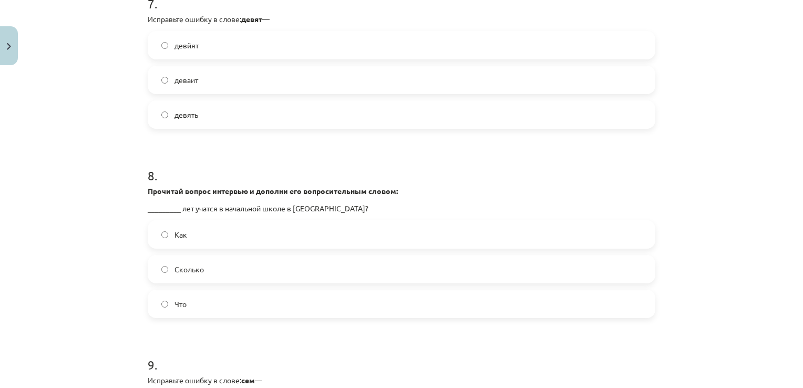
click at [109, 171] on div "Mācību tēma: Krievu valodas 9. klases 1. ieskaites mācību materiāls #6 Noslēgum…" at bounding box center [401, 194] width 803 height 388
click at [167, 274] on label "Сколько" at bounding box center [402, 269] width 506 height 26
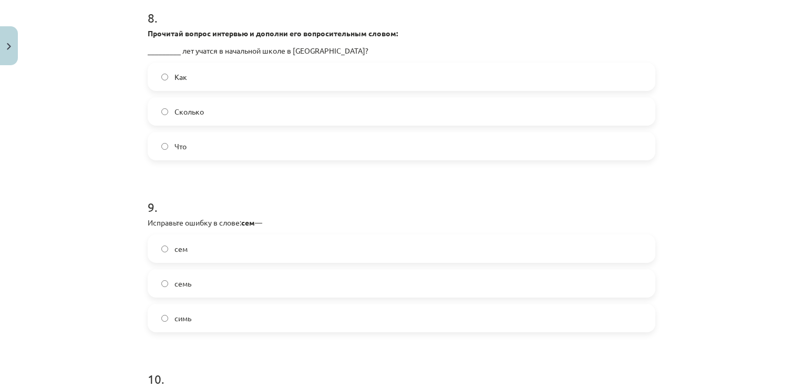
scroll to position [1577, 0]
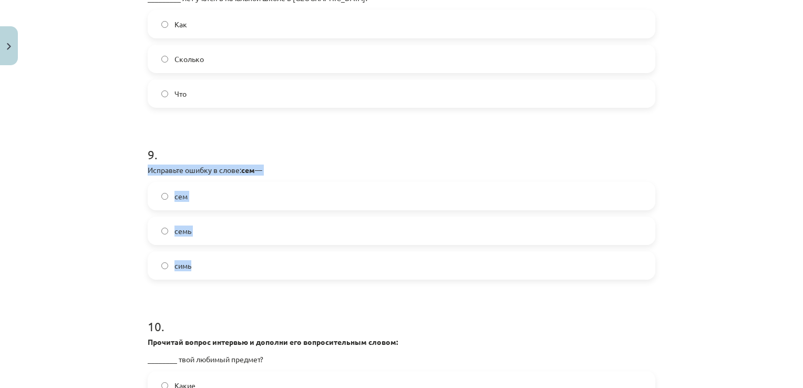
drag, startPoint x: 201, startPoint y: 268, endPoint x: 139, endPoint y: 172, distance: 114.8
click at [102, 126] on div "Mācību tēma: Krievu valodas 9. klases 1. ieskaites mācību materiāls #6 Noslēgum…" at bounding box center [401, 194] width 803 height 388
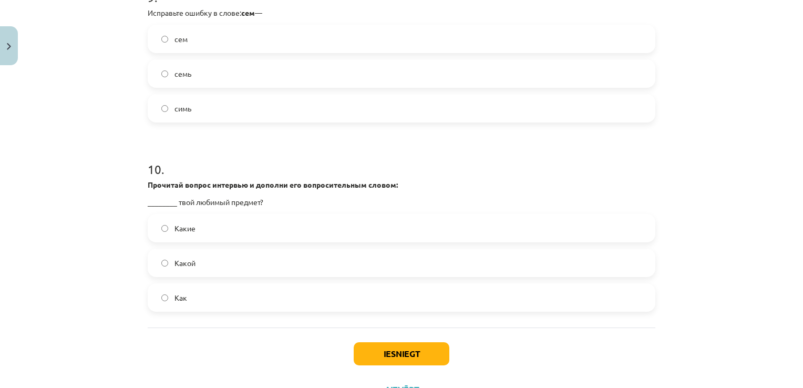
scroll to position [1735, 0]
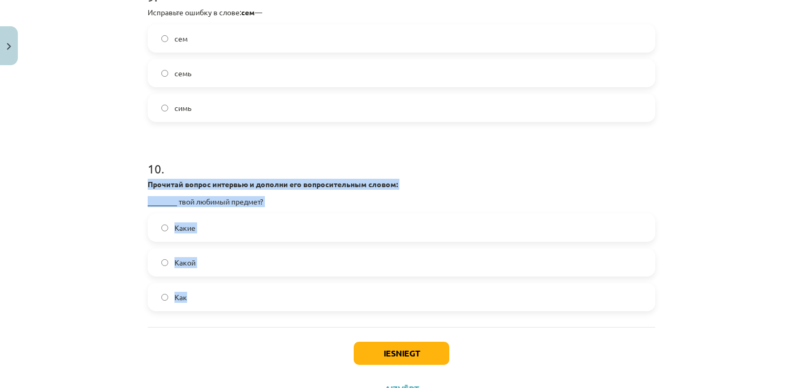
drag, startPoint x: 198, startPoint y: 298, endPoint x: 141, endPoint y: 183, distance: 127.9
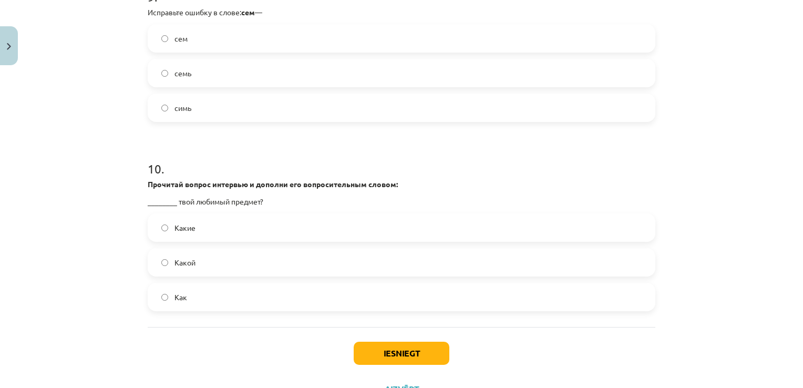
click at [95, 137] on div "Mācību tēma: Krievu valodas 9. klases 1. ieskaites mācību materiāls #6 Noslēgum…" at bounding box center [401, 194] width 803 height 388
click at [431, 354] on button "Iesniegt" at bounding box center [402, 353] width 96 height 23
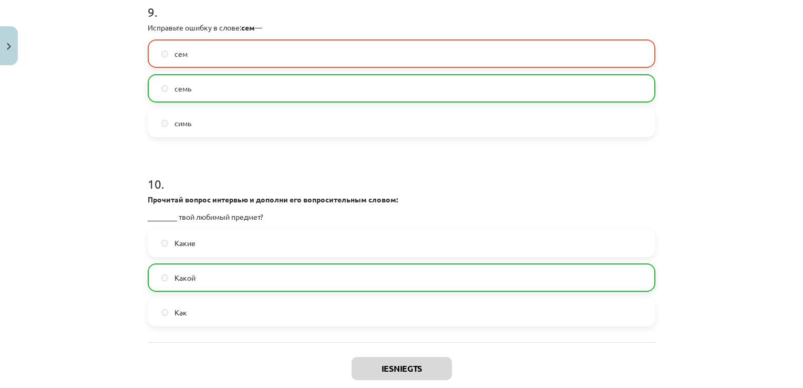
scroll to position [1813, 0]
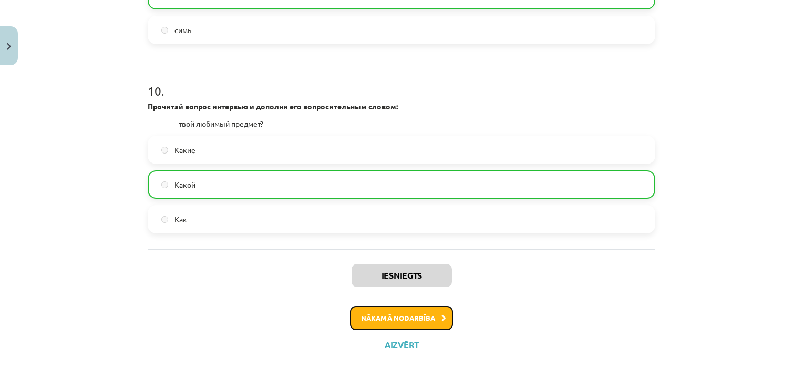
click at [395, 325] on button "Nākamā nodarbība" at bounding box center [401, 318] width 103 height 24
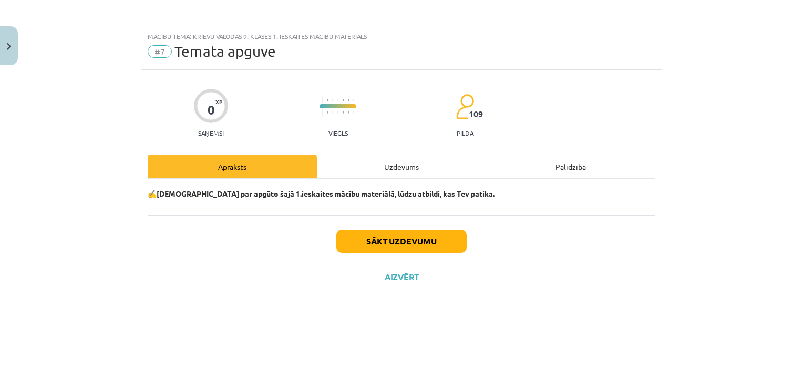
scroll to position [0, 0]
click at [393, 245] on button "Sākt uzdevumu" at bounding box center [402, 241] width 130 height 23
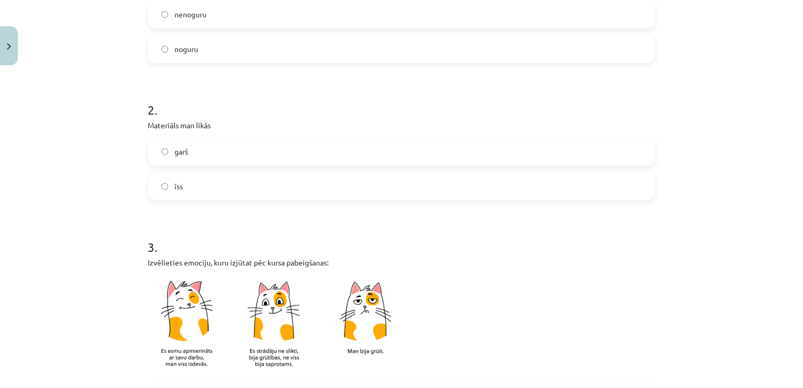
scroll to position [263, 0]
click at [161, 190] on label "īss" at bounding box center [402, 185] width 506 height 26
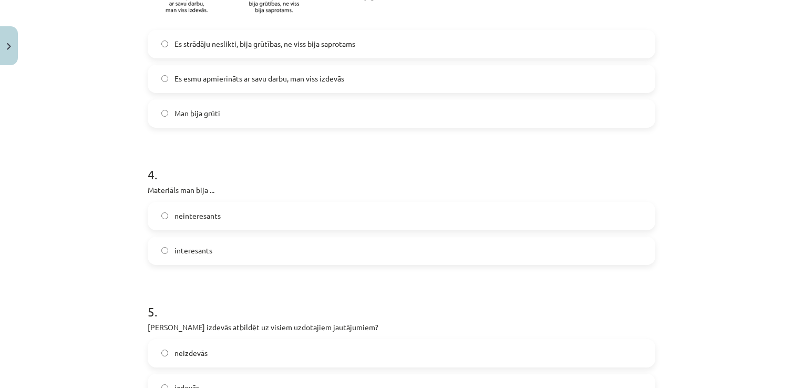
scroll to position [631, 0]
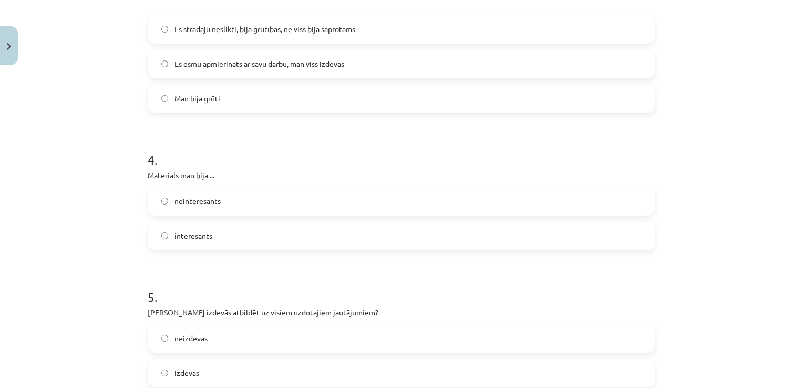
click at [165, 240] on label "interesants" at bounding box center [402, 236] width 506 height 26
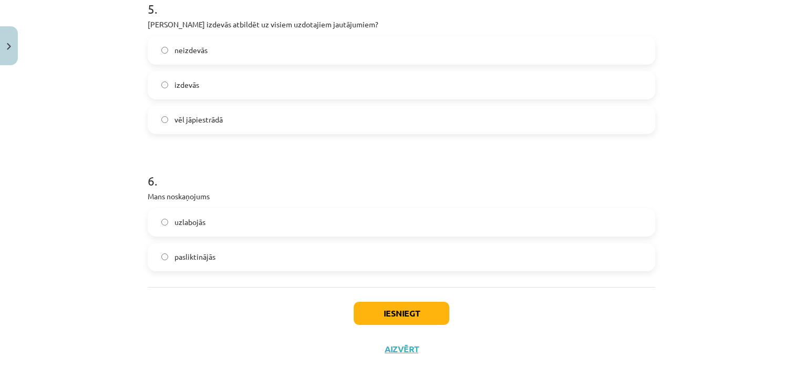
scroll to position [923, 0]
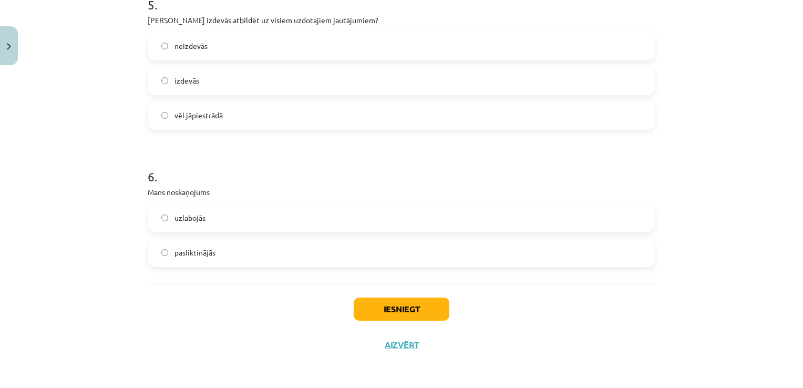
click at [154, 216] on label "uzlabojās" at bounding box center [402, 218] width 506 height 26
click at [407, 312] on button "Iesniegt" at bounding box center [402, 309] width 96 height 23
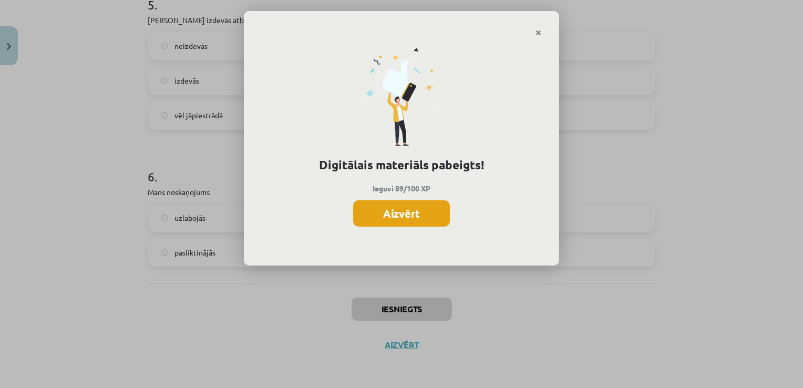
click at [418, 220] on button "Aizvērt" at bounding box center [401, 213] width 97 height 26
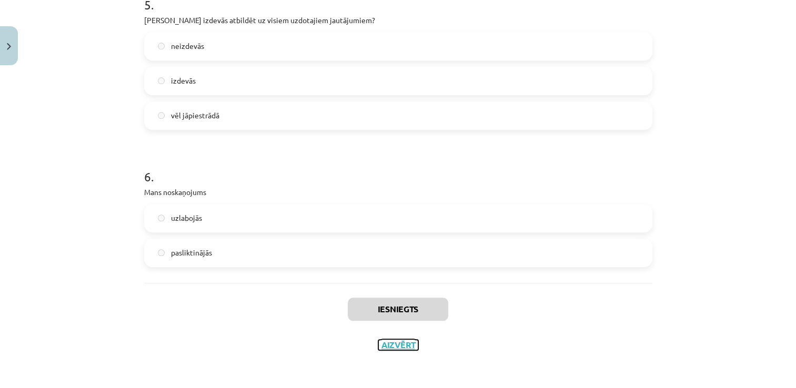
click at [398, 346] on button "Aizvērt" at bounding box center [398, 345] width 40 height 11
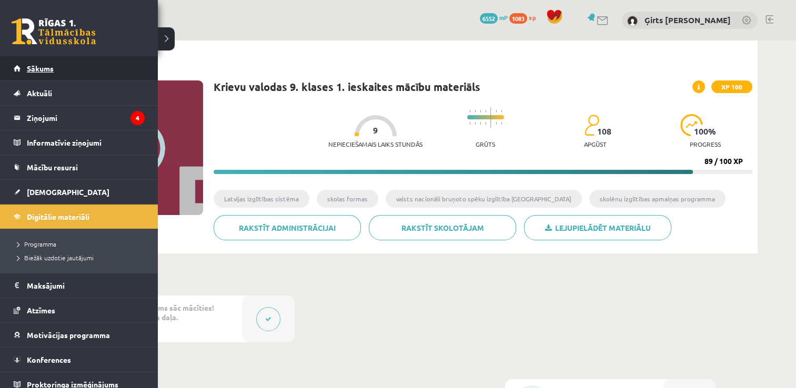
click at [31, 69] on span "Sākums" at bounding box center [40, 68] width 27 height 9
